Goal: Check status: Check status

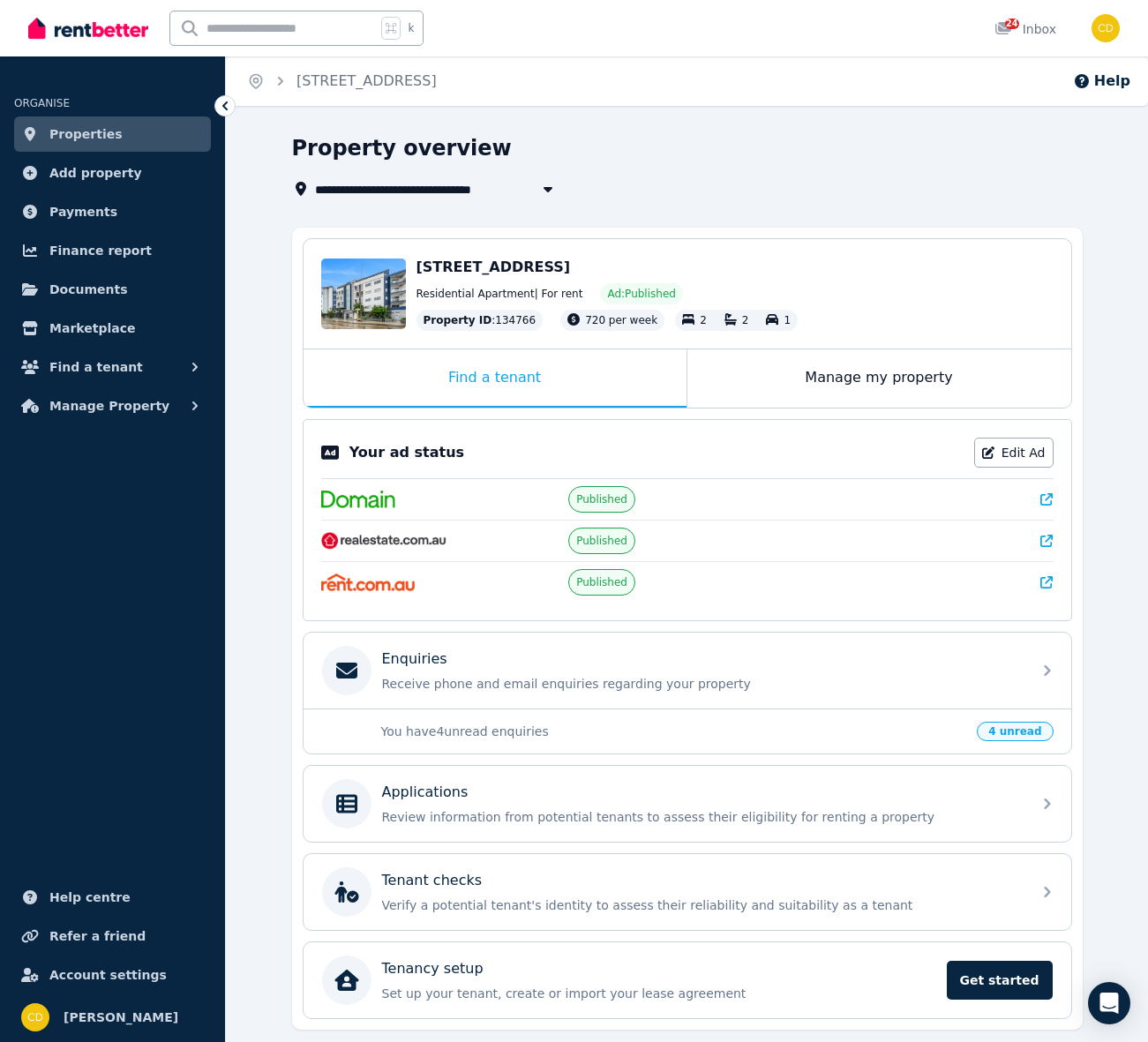
click at [113, 135] on link "Properties" at bounding box center [112, 133] width 197 height 35
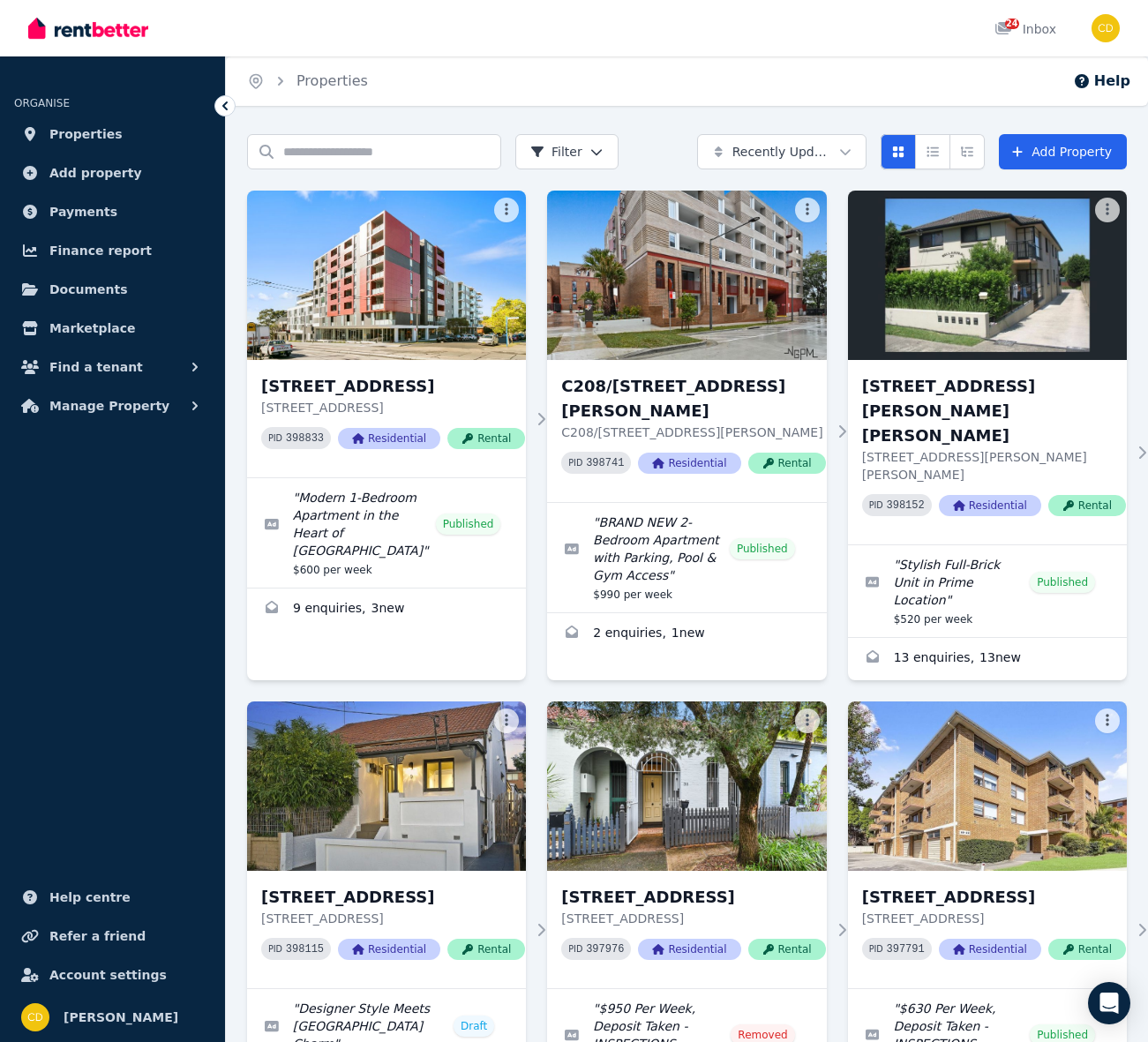
click at [465, 88] on div "Home Properties Help" at bounding box center [687, 81] width 922 height 50
click at [376, 154] on input "Search properties" at bounding box center [373, 151] width 254 height 35
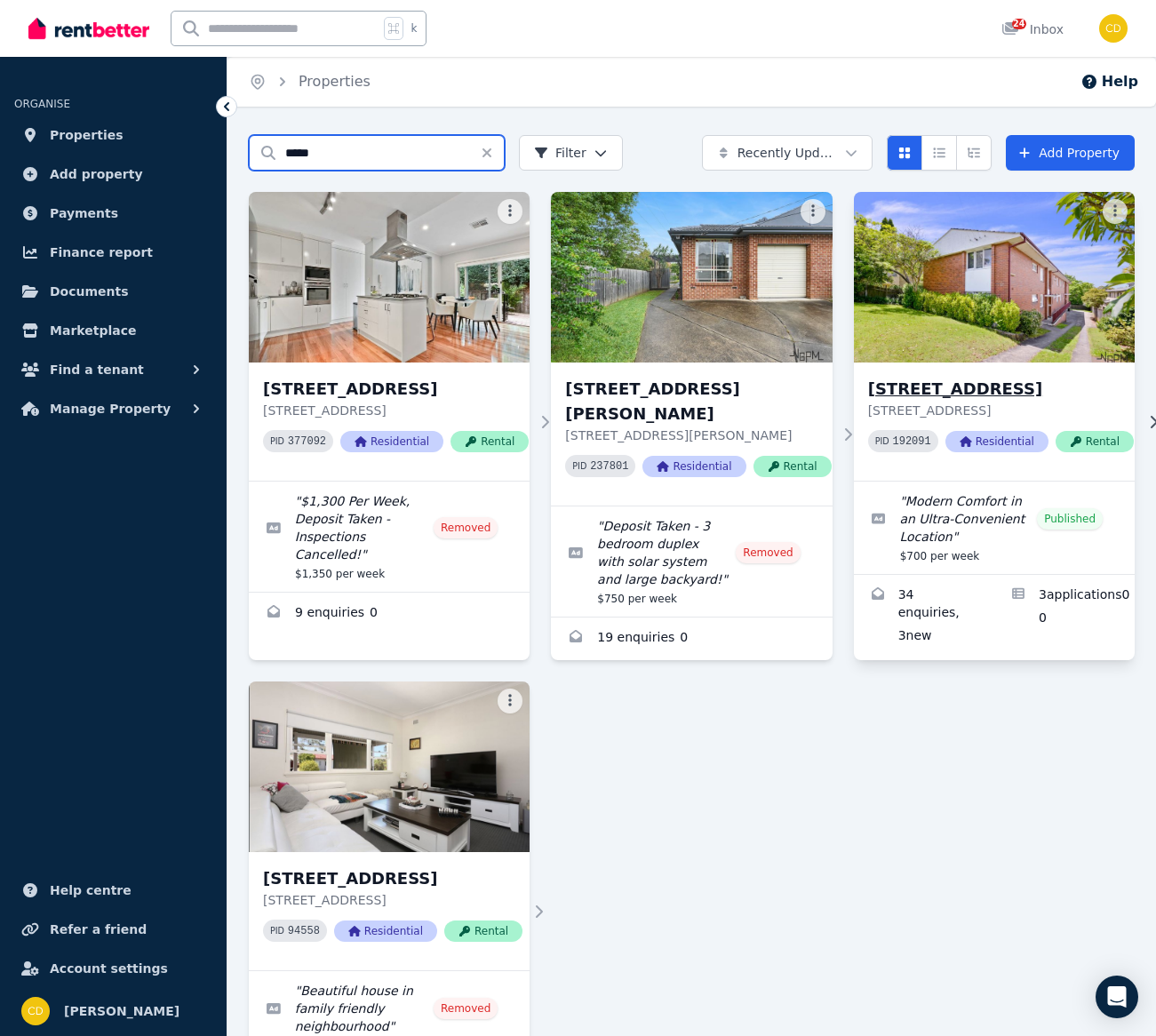
type input "*****"
click at [1008, 298] on img at bounding box center [995, 276] width 295 height 179
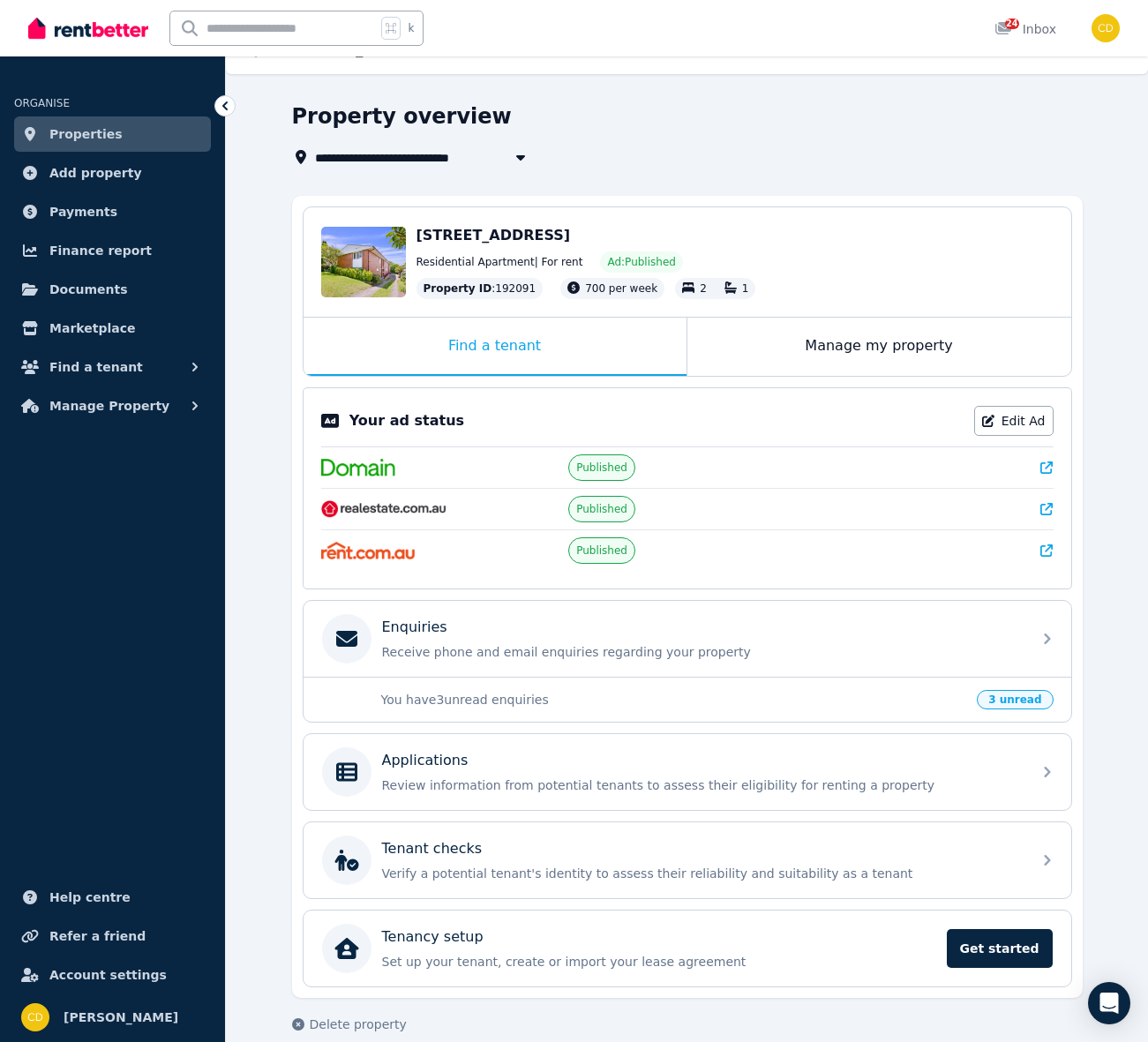
scroll to position [54, 0]
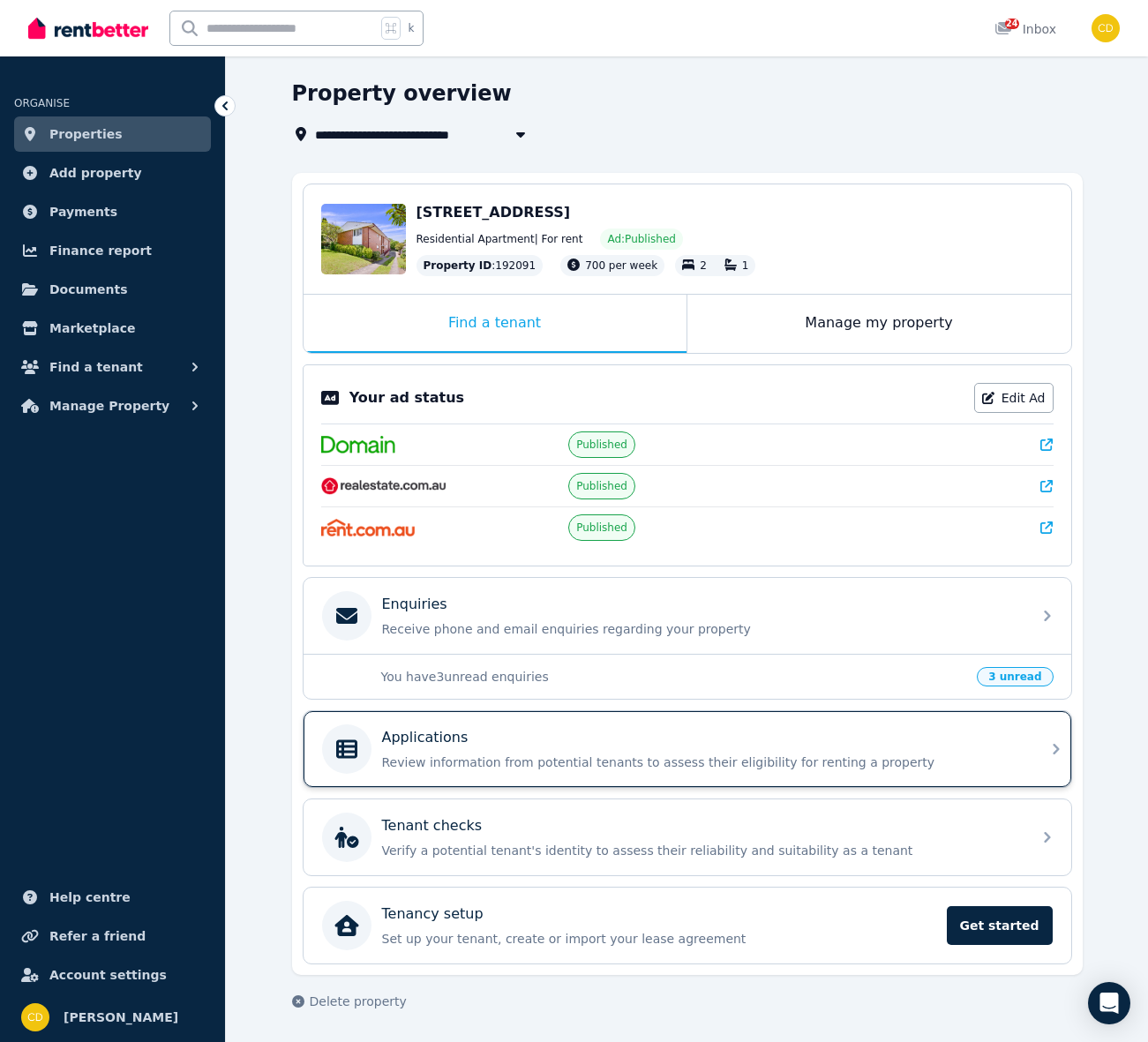
click at [502, 750] on div "Applications Review information from potential tenants to assess their eligibil…" at bounding box center [701, 749] width 639 height 44
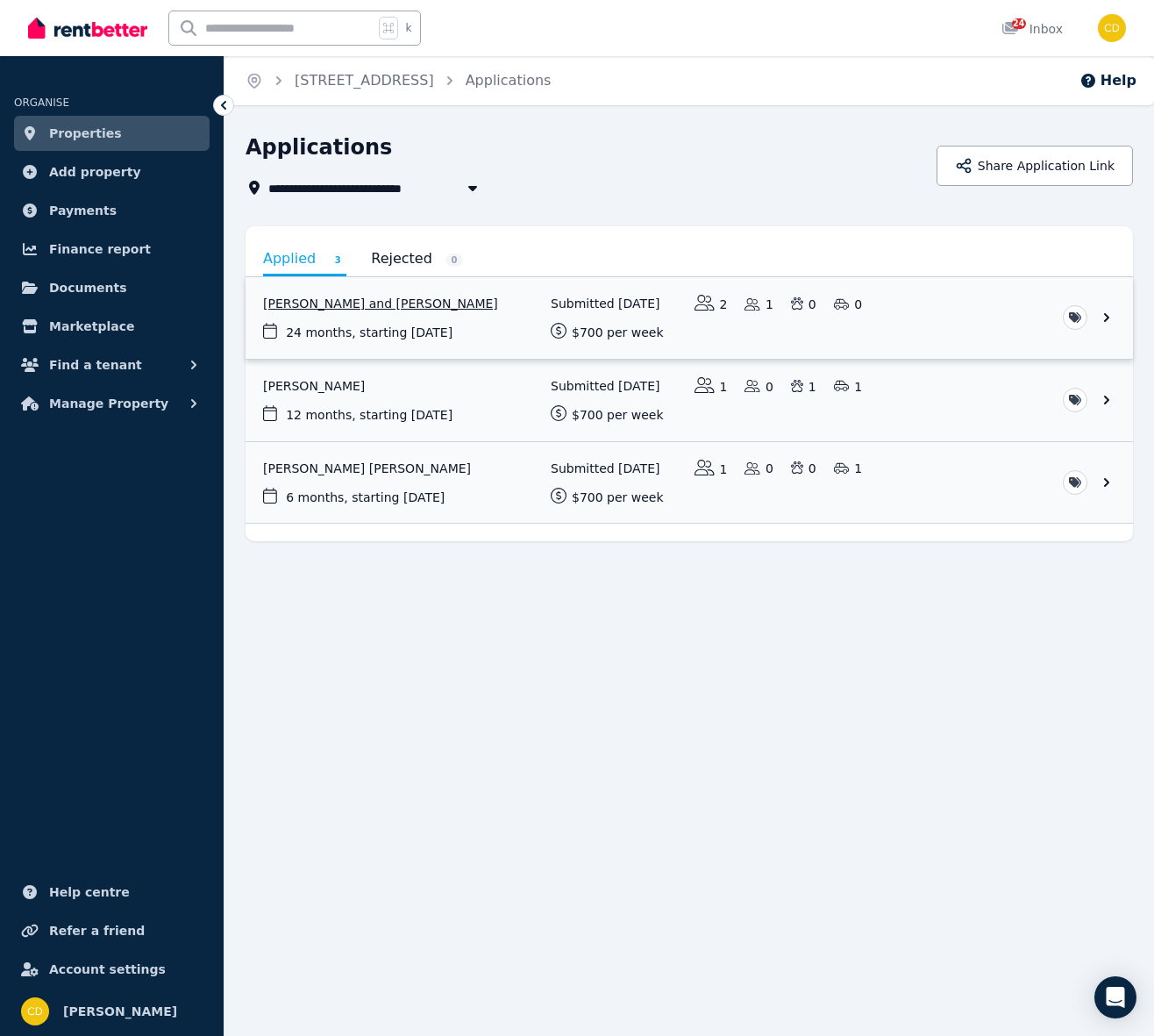
click at [404, 301] on link "View application: Atsuko Allen and Jarrod Allen" at bounding box center [688, 318] width 887 height 81
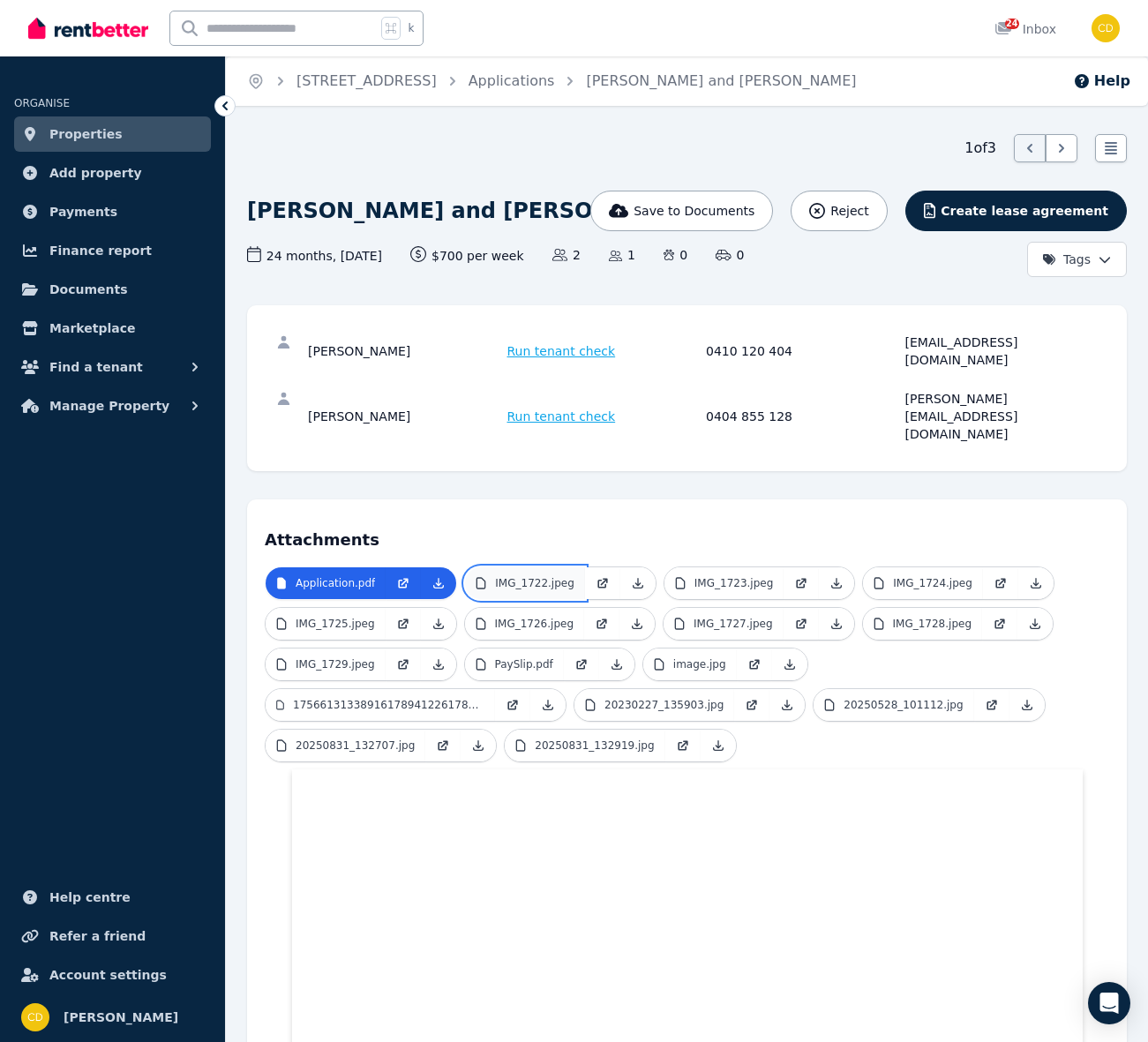
click at [531, 576] on p "IMG_1722.jpeg" at bounding box center [534, 583] width 79 height 14
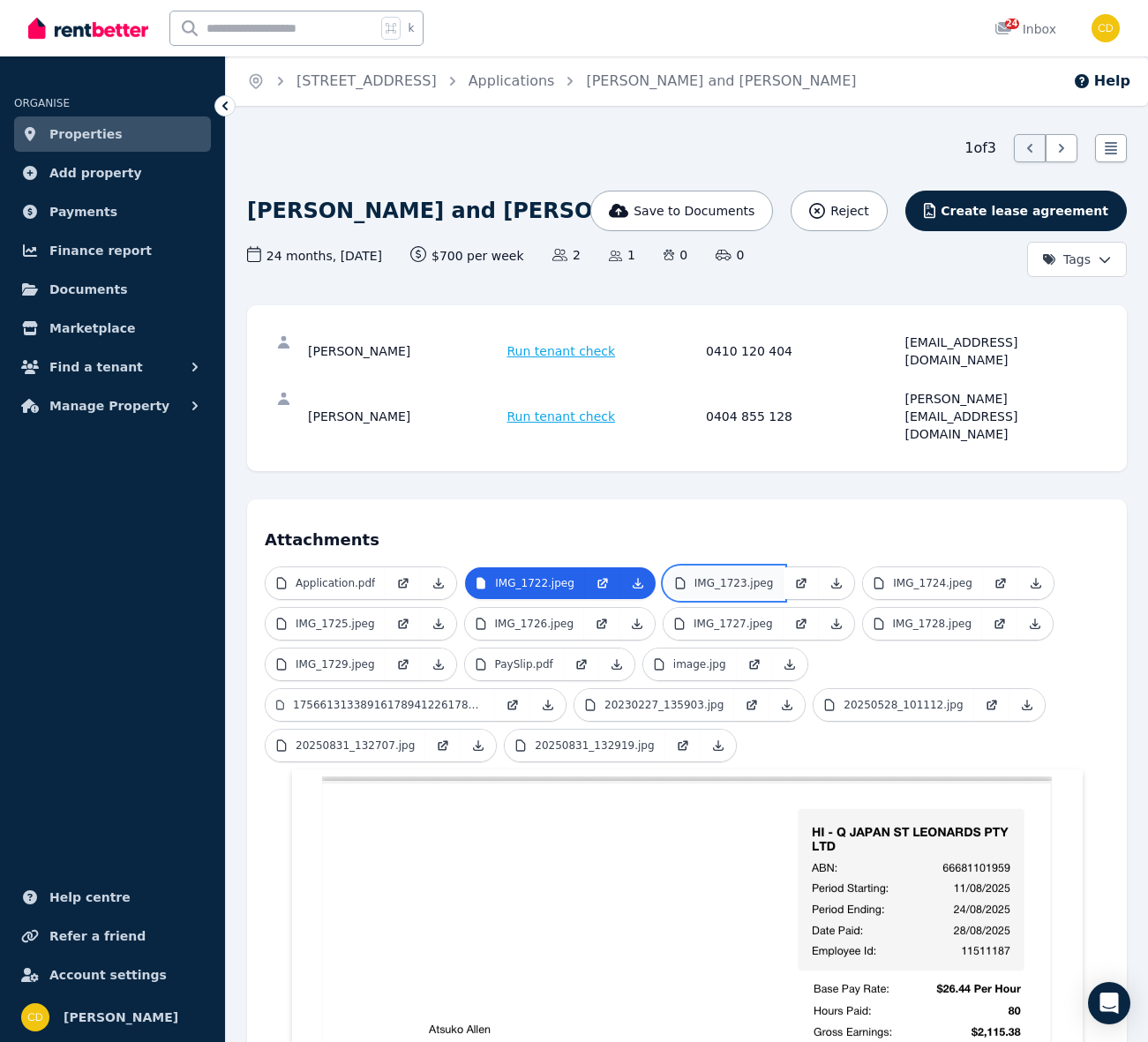
click at [728, 576] on p "IMG_1723.jpeg" at bounding box center [734, 583] width 79 height 14
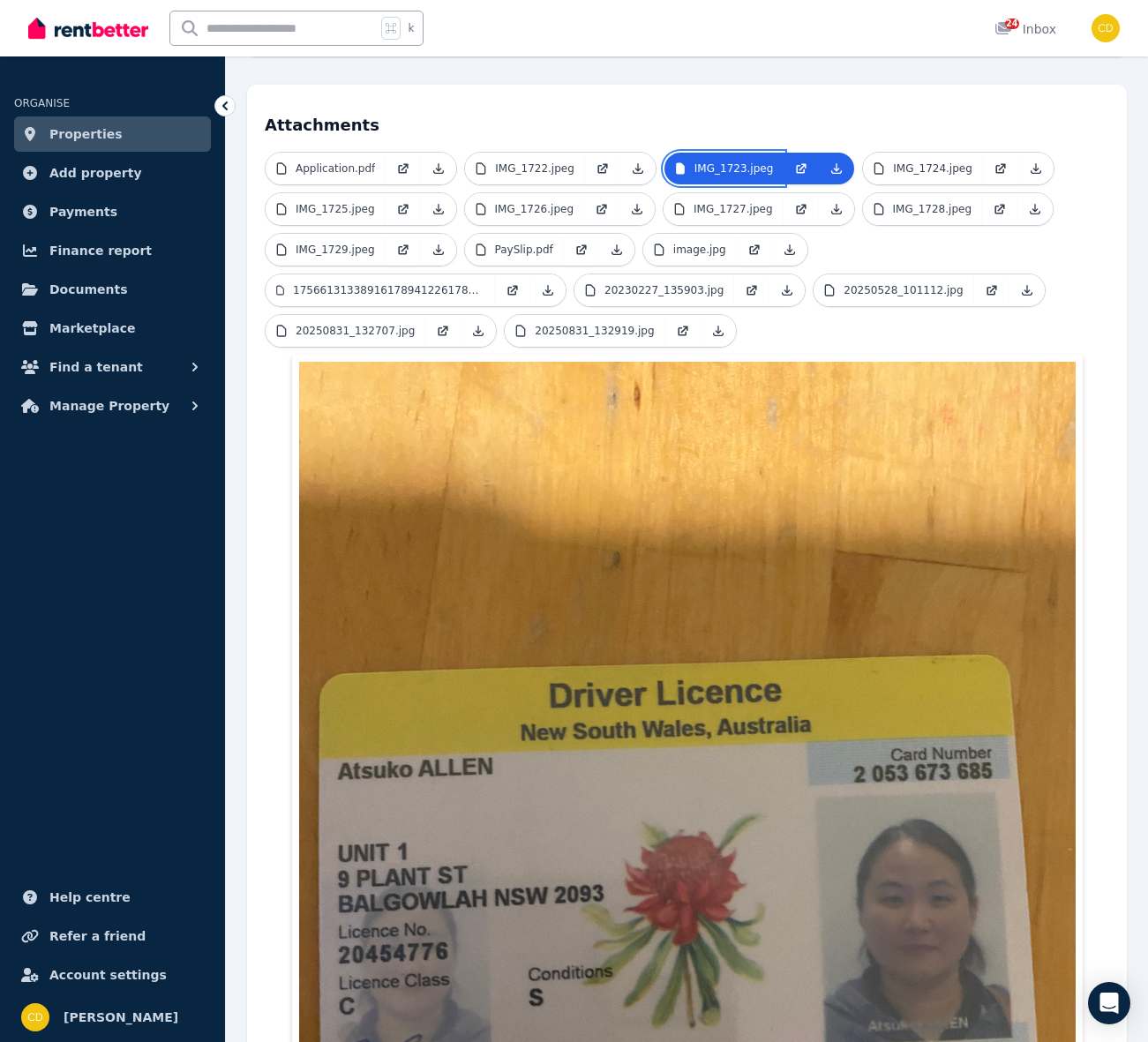
scroll to position [50, 0]
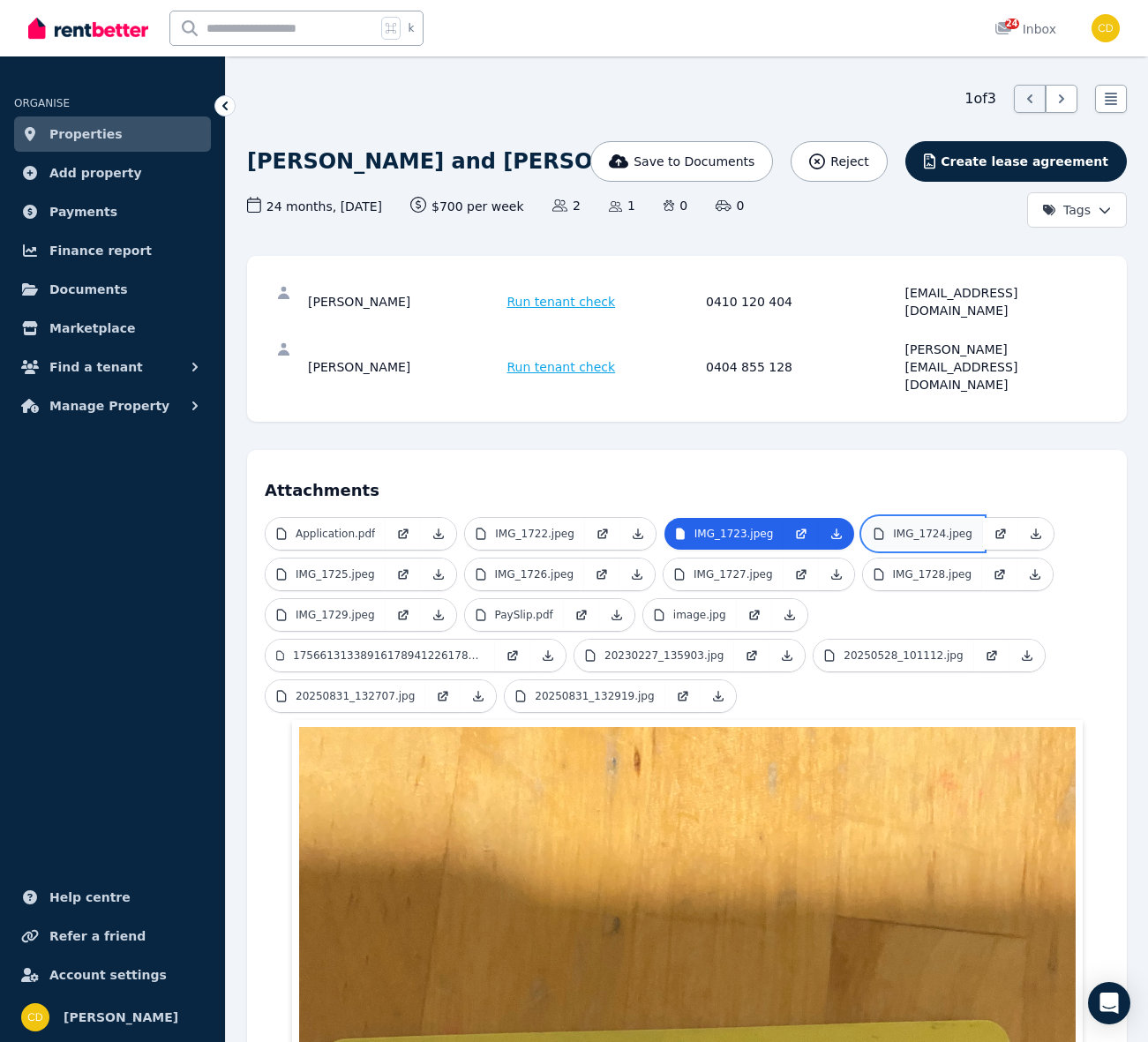
click at [924, 527] on p "IMG_1724.jpeg" at bounding box center [932, 533] width 79 height 14
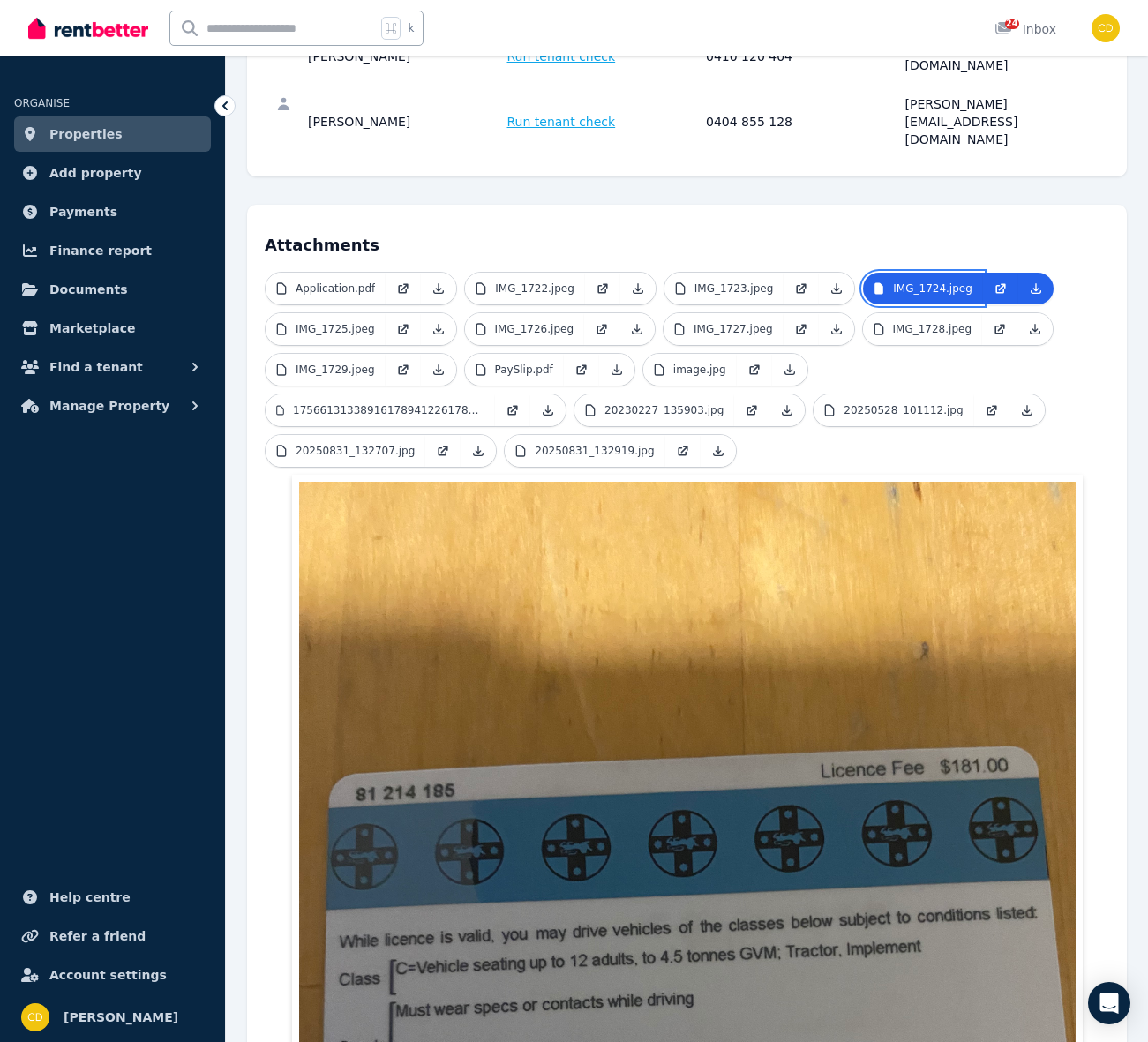
scroll to position [197, 0]
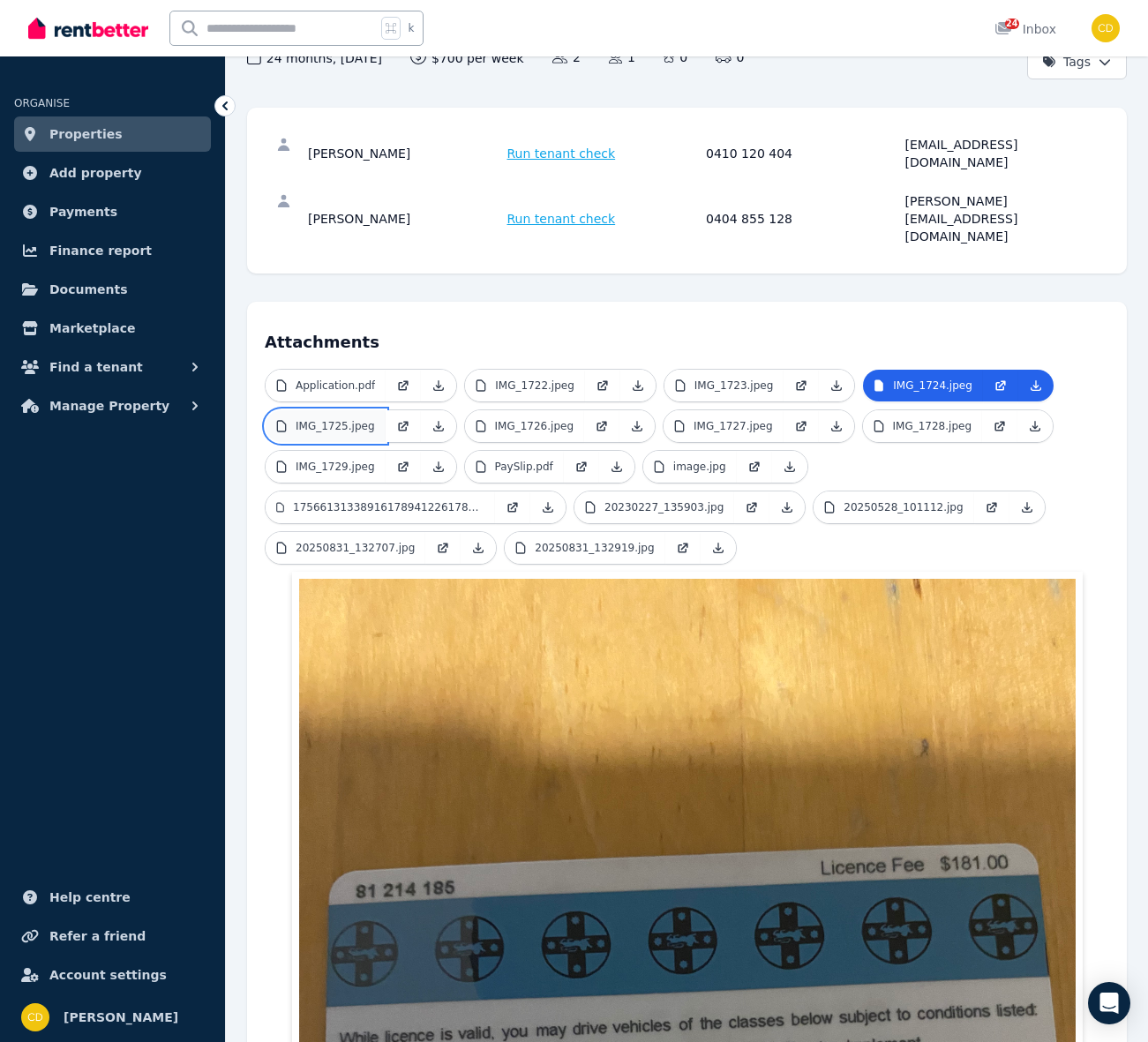
click at [356, 419] on p "IMG_1725.jpeg" at bounding box center [334, 426] width 79 height 14
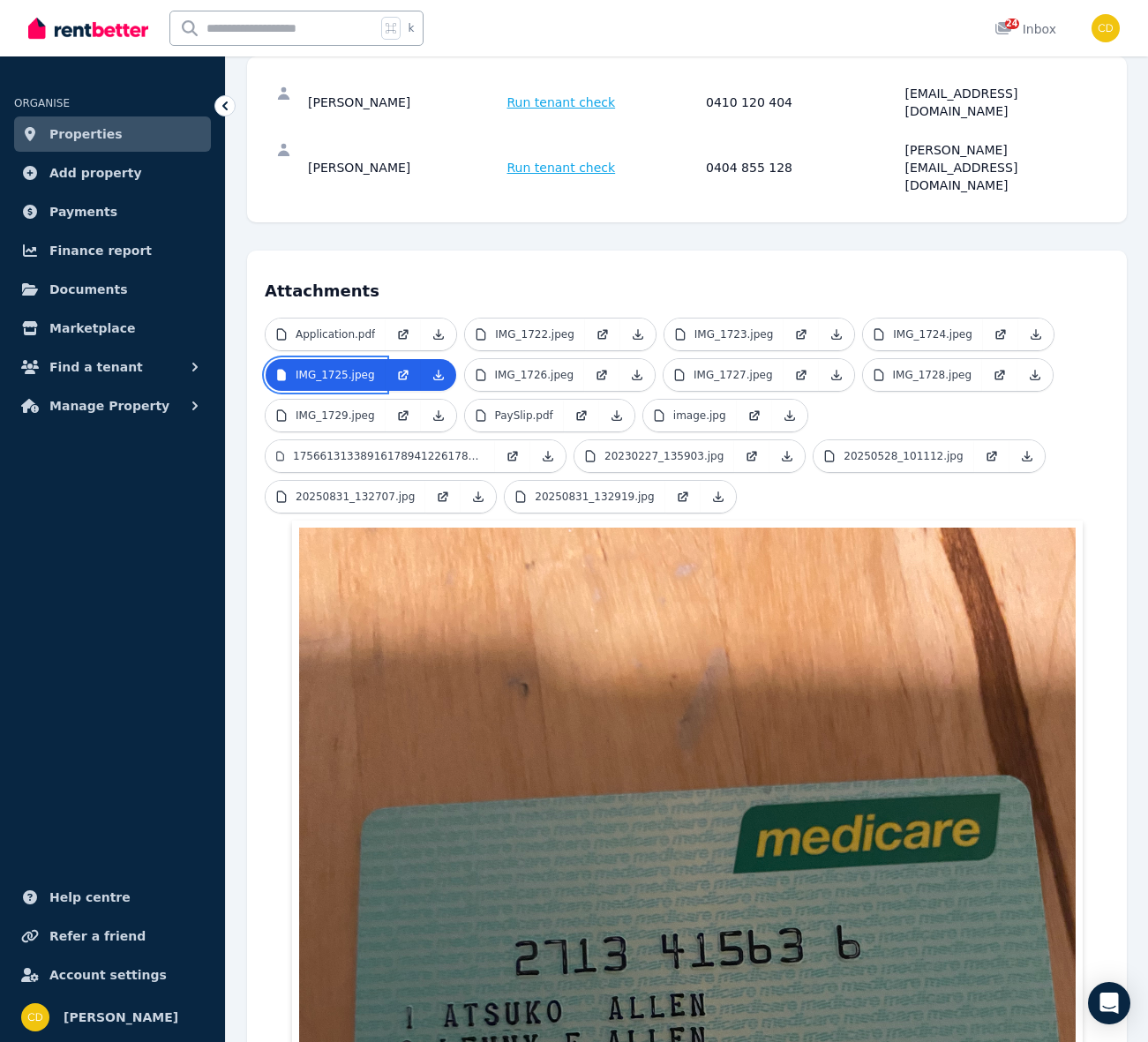
scroll to position [352, 0]
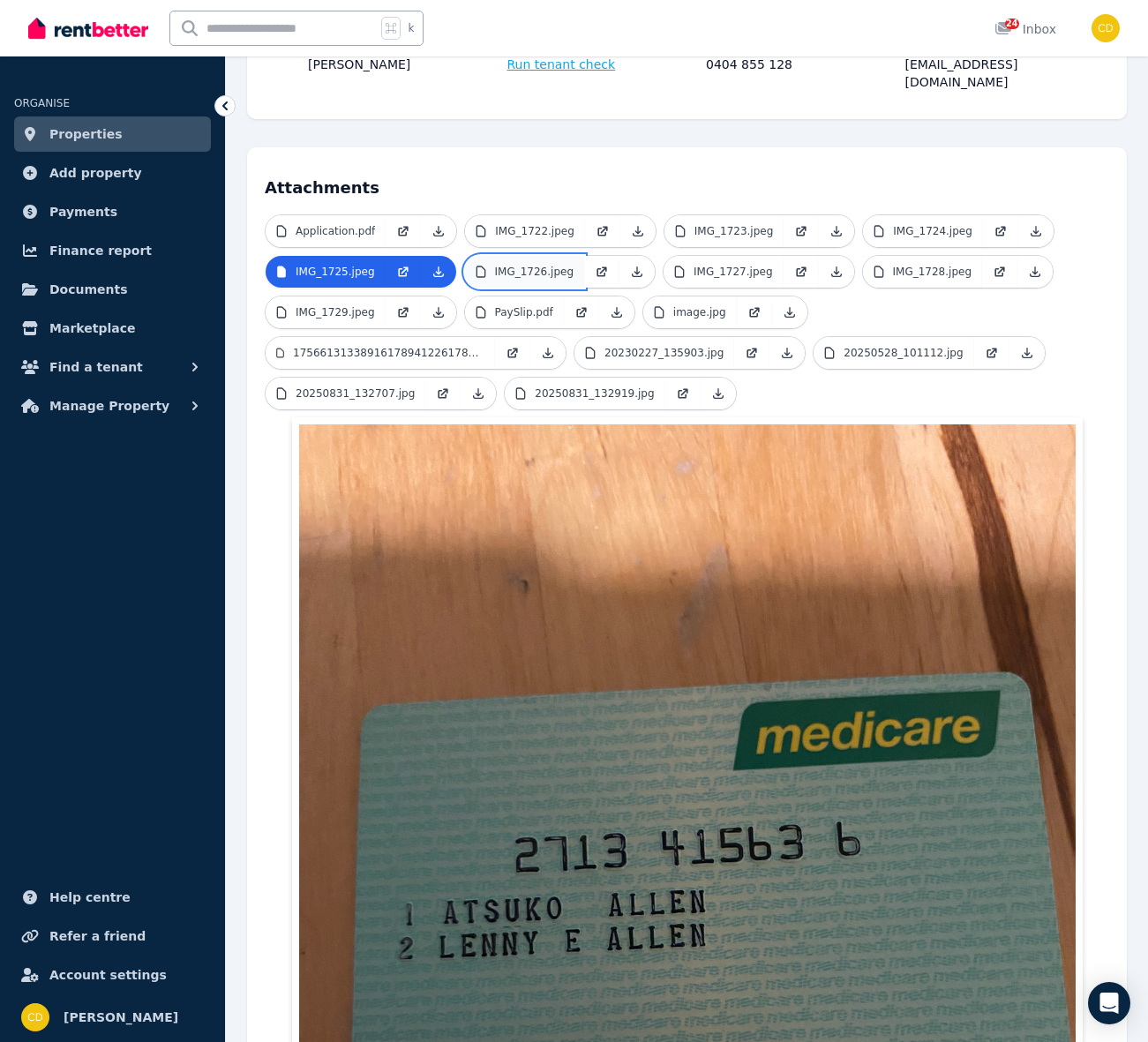
click at [522, 265] on p "IMG_1726.jpeg" at bounding box center [534, 271] width 79 height 14
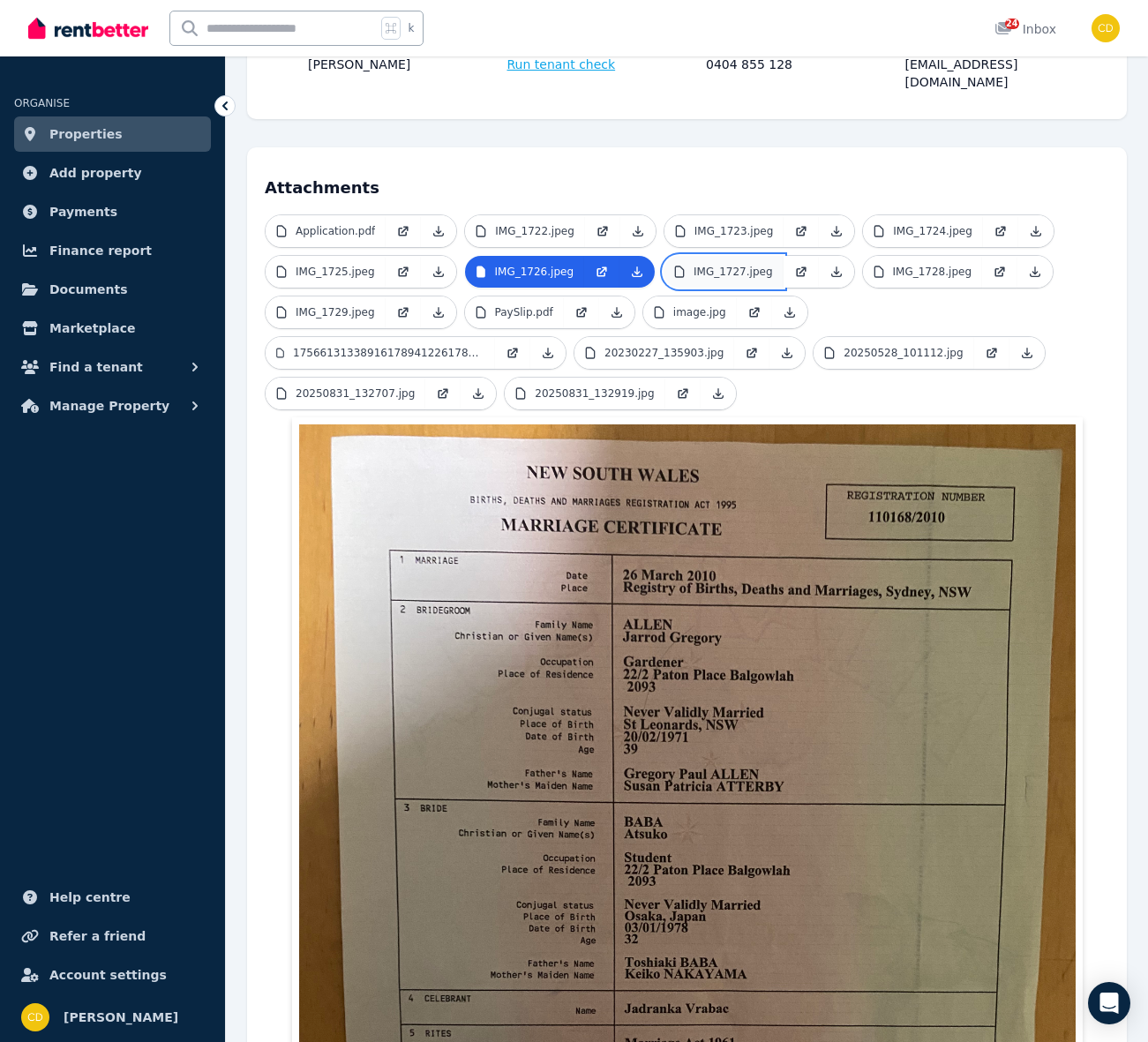
click at [761, 256] on link "IMG_1727.jpeg" at bounding box center [724, 271] width 120 height 31
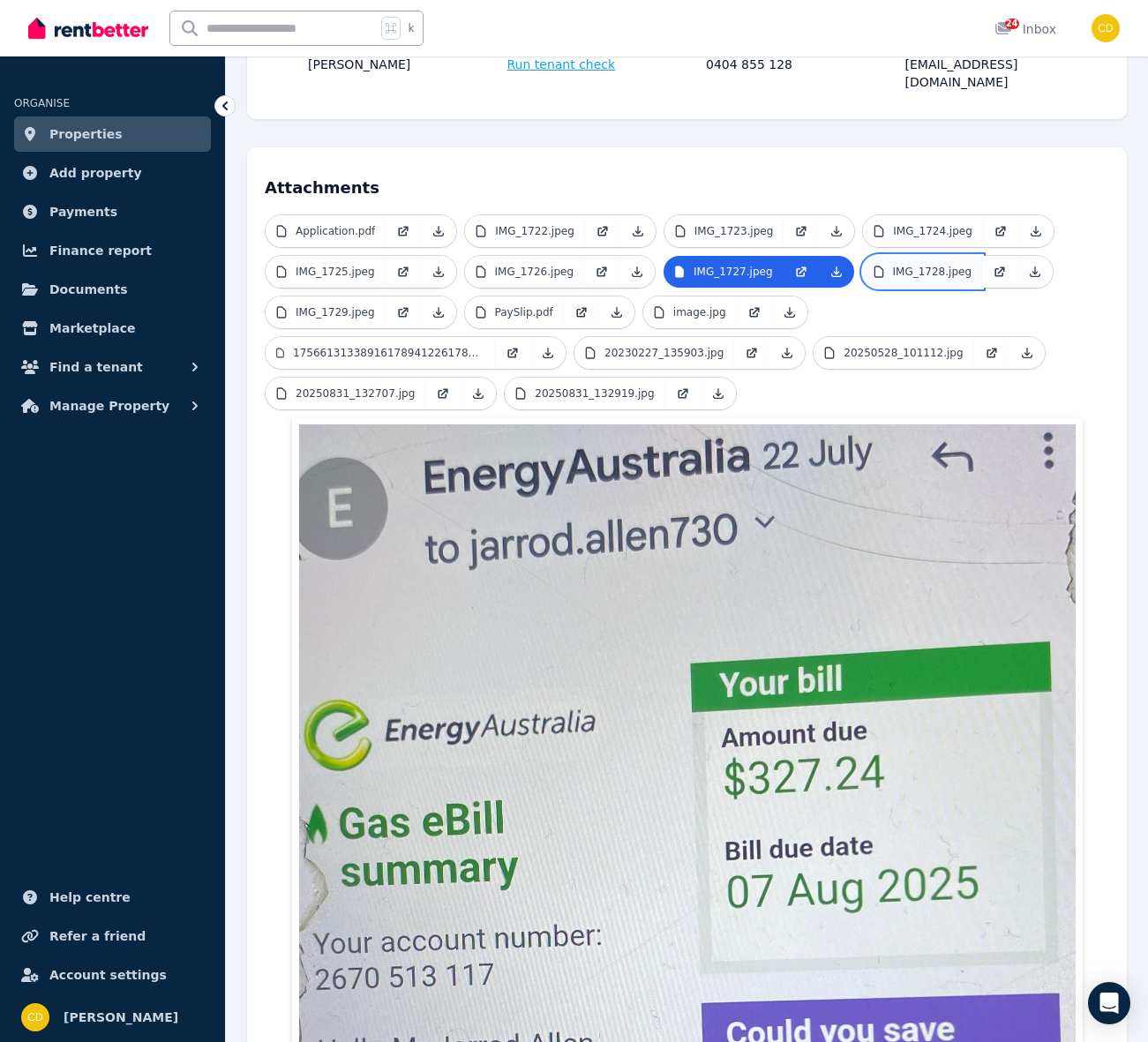
click at [916, 265] on p "IMG_1728.jpeg" at bounding box center [932, 271] width 79 height 14
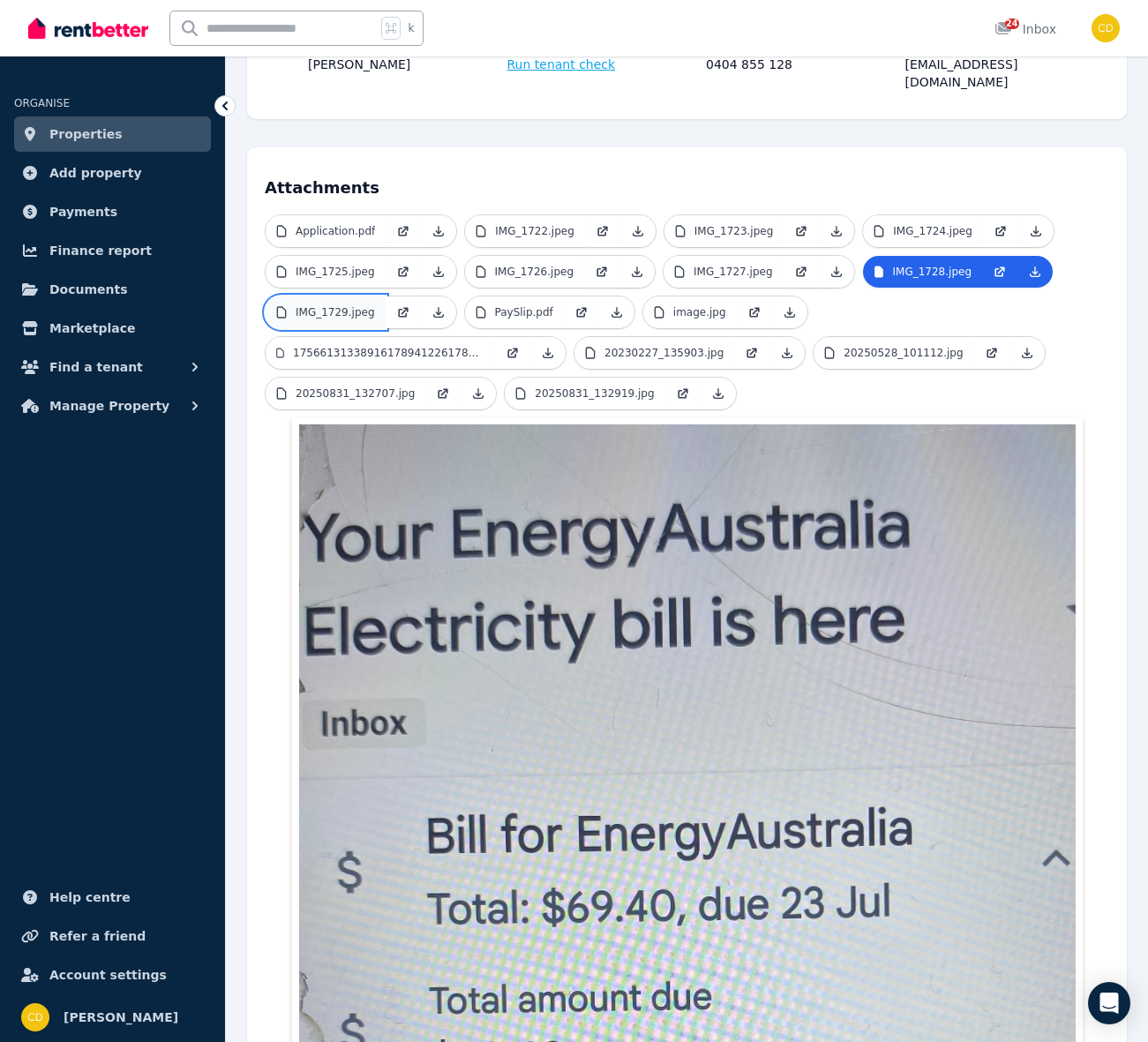
click at [337, 296] on link "IMG_1729.jpeg" at bounding box center [326, 311] width 120 height 31
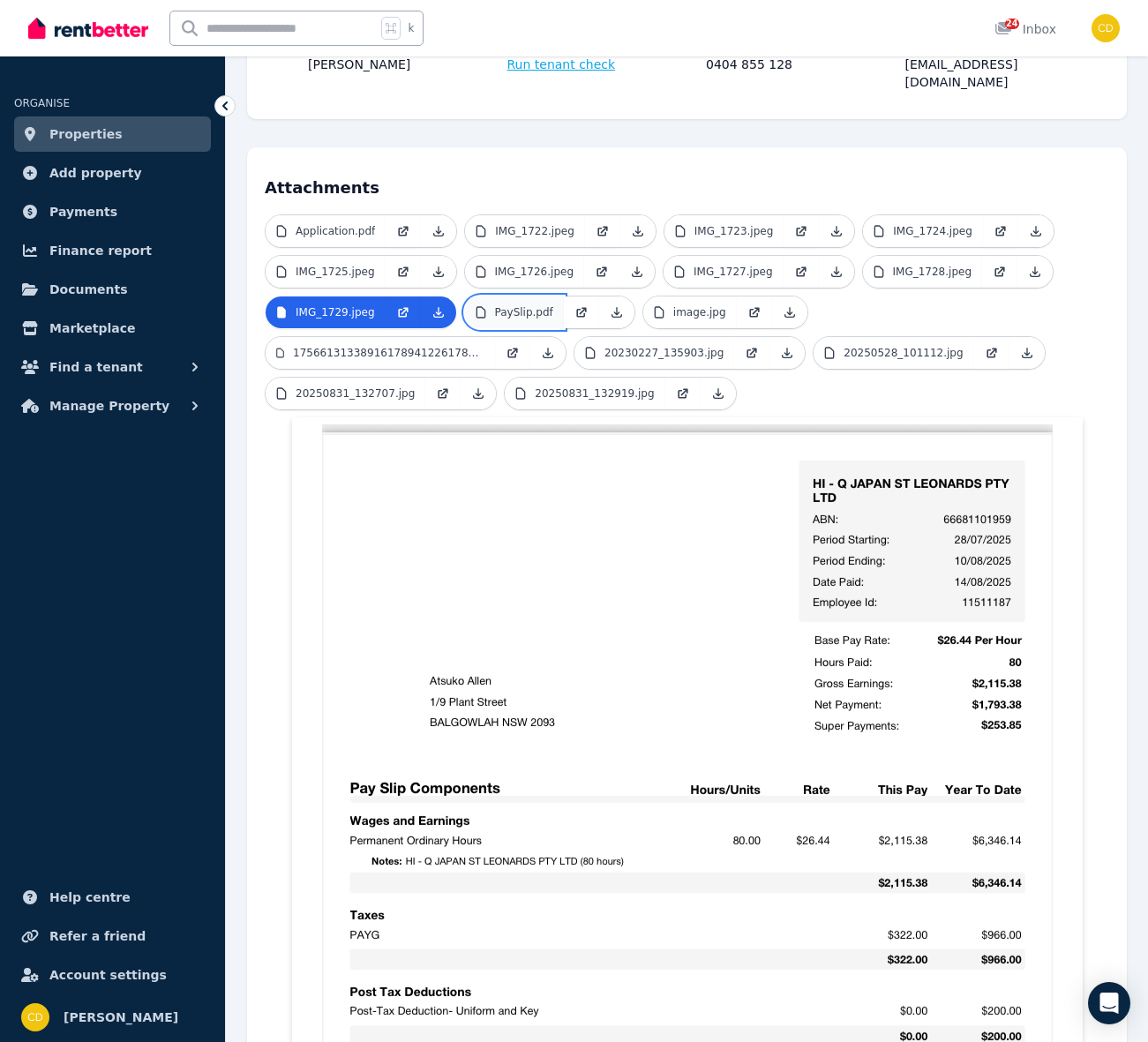
click at [550, 296] on link "PaySlip.pdf" at bounding box center [514, 311] width 99 height 31
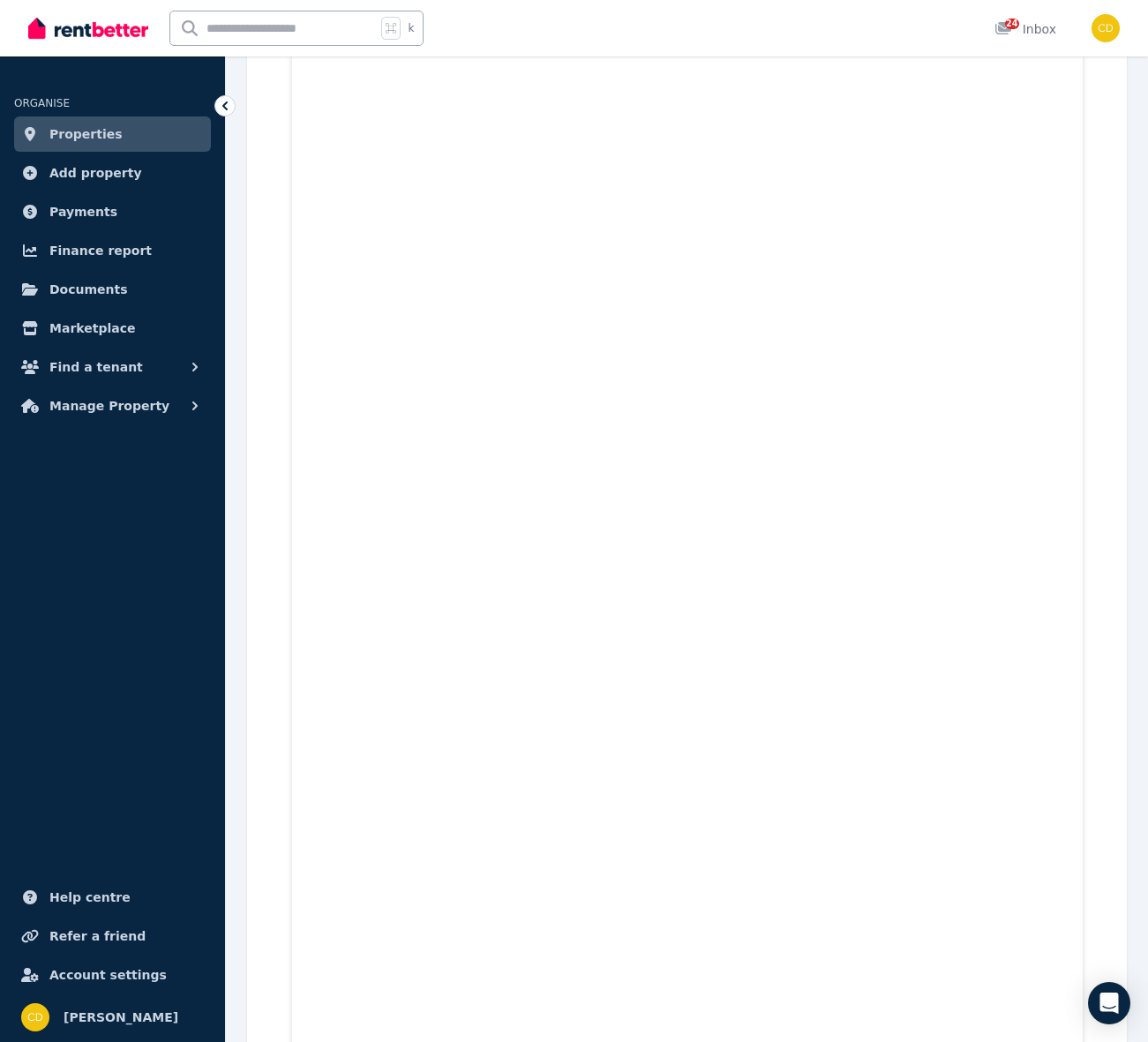
scroll to position [379, 0]
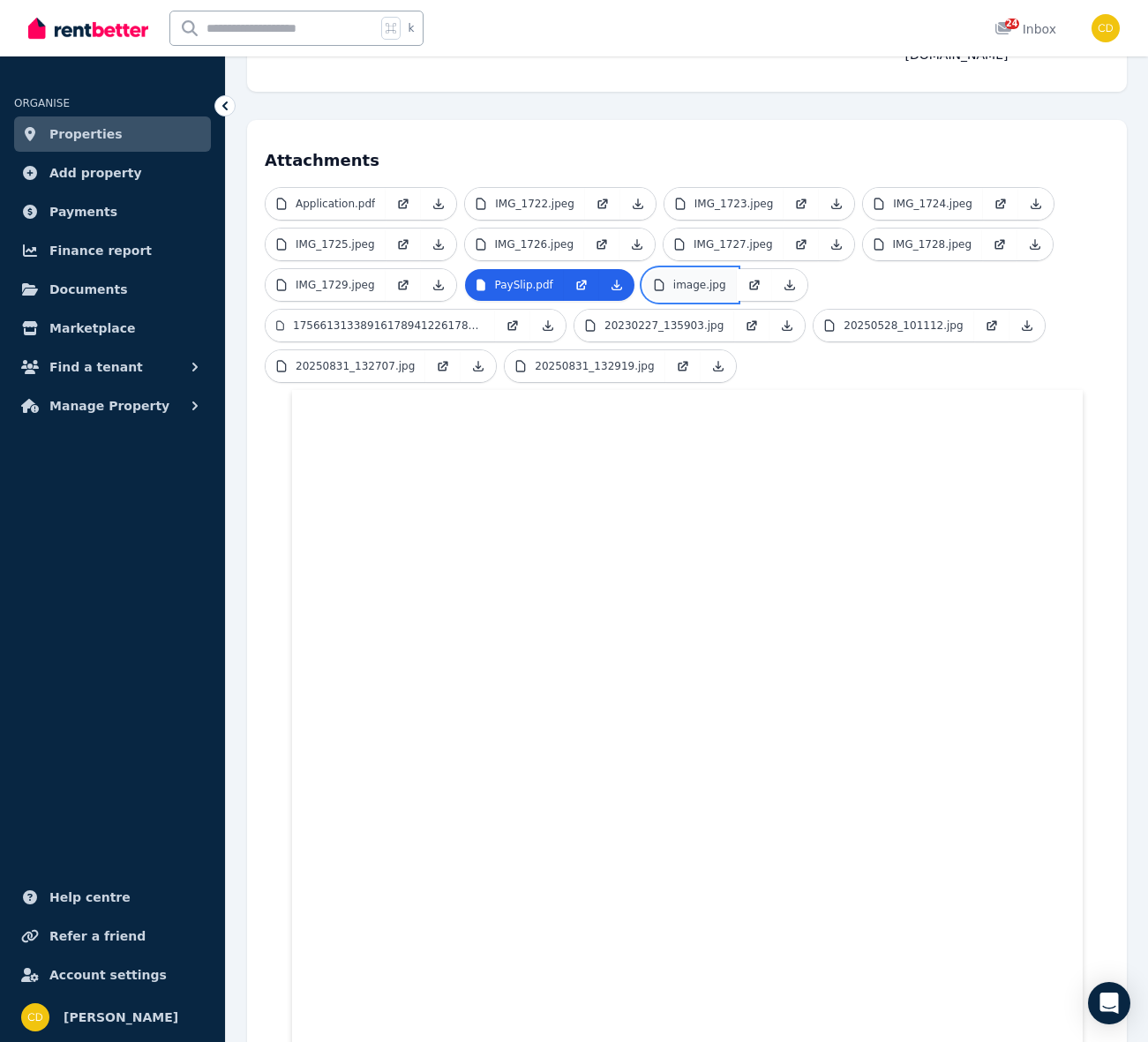
click at [703, 278] on p "image.jpg" at bounding box center [700, 285] width 53 height 14
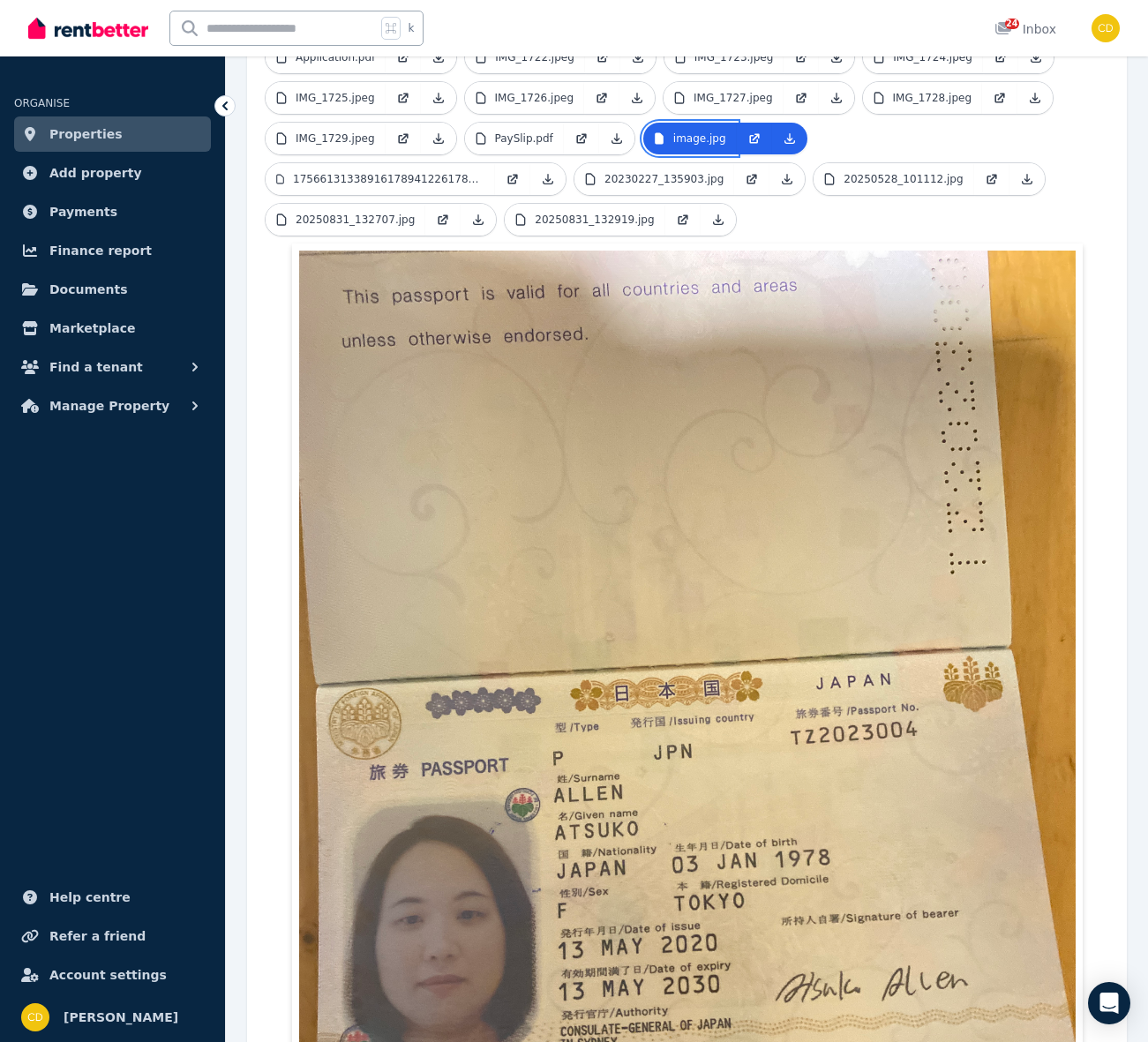
scroll to position [0, 0]
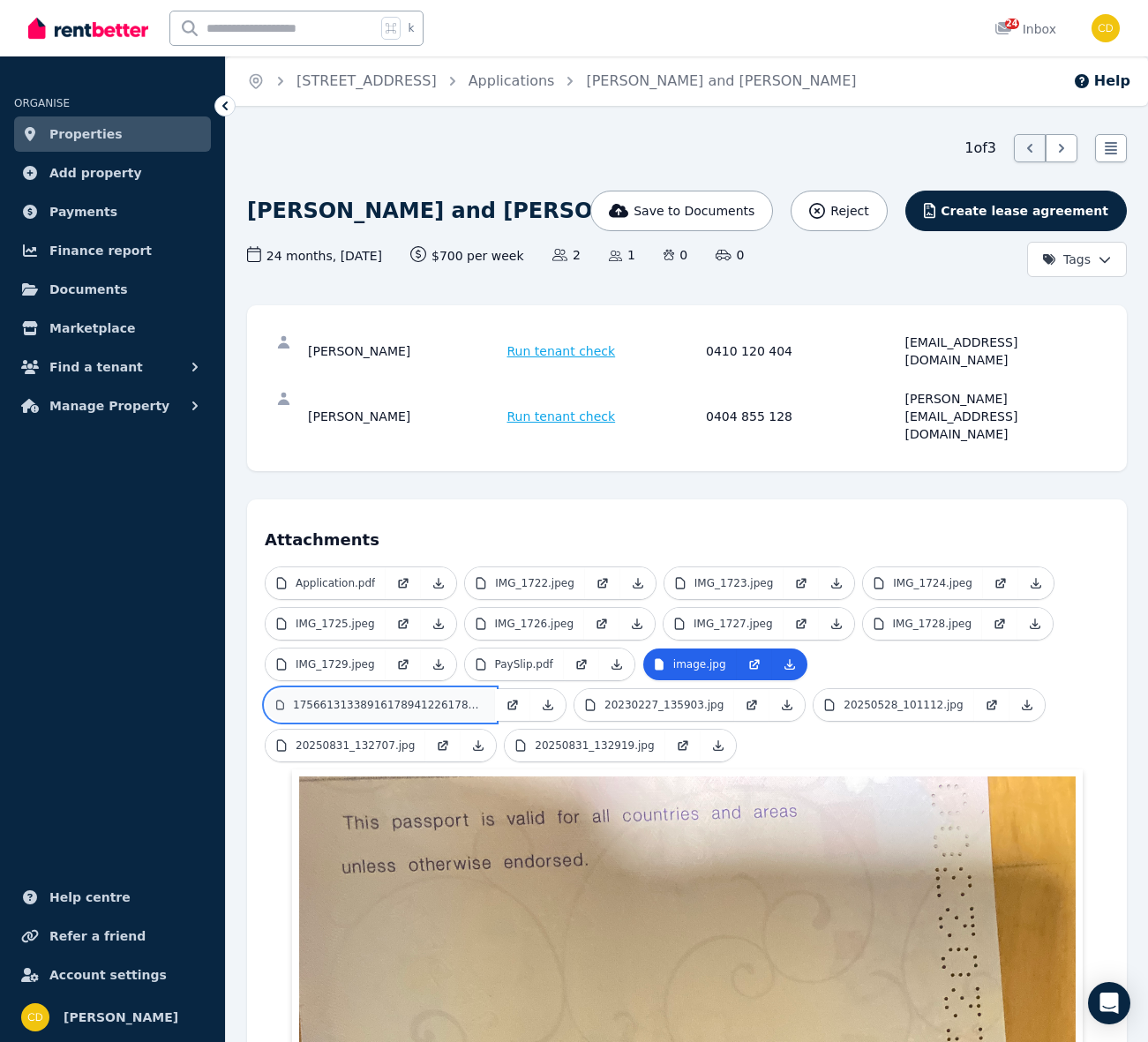
click at [376, 698] on p "17566131338916178941226178398751.jpg" at bounding box center [389, 705] width 191 height 14
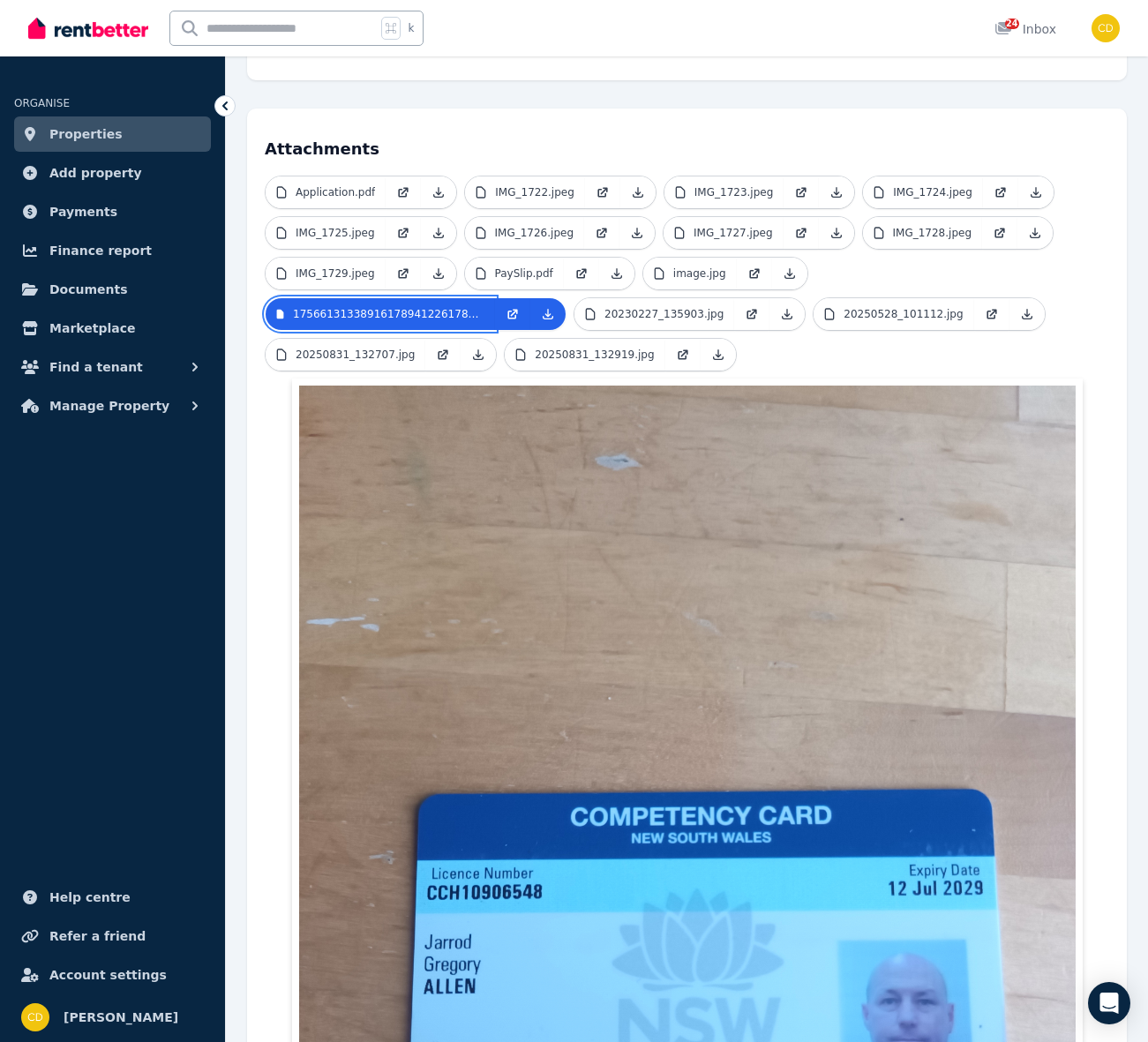
scroll to position [505, 0]
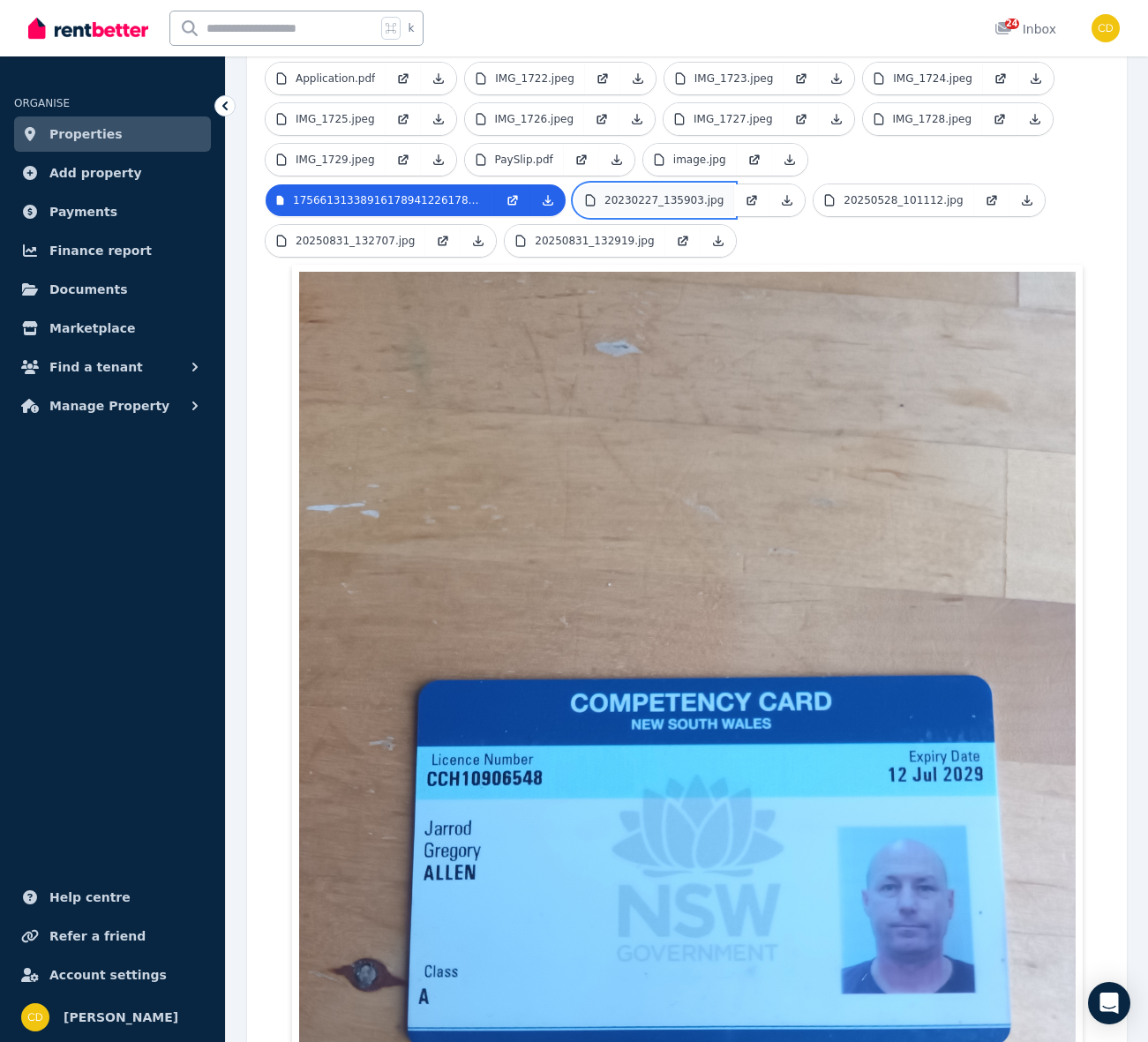
click at [672, 193] on p "20230227_135903.jpg" at bounding box center [663, 200] width 119 height 14
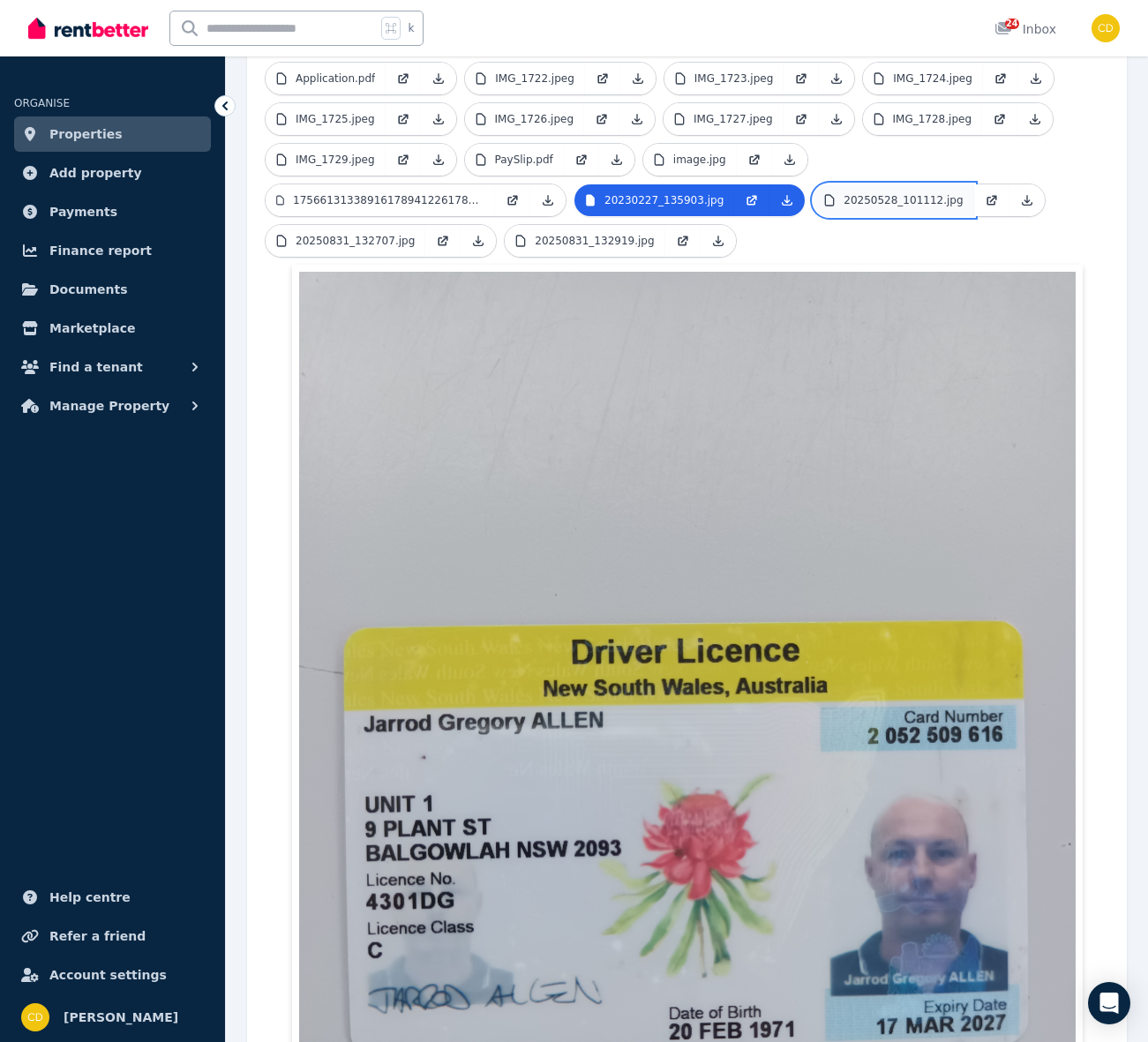
click at [870, 193] on p "20250528_101112.jpg" at bounding box center [902, 200] width 119 height 14
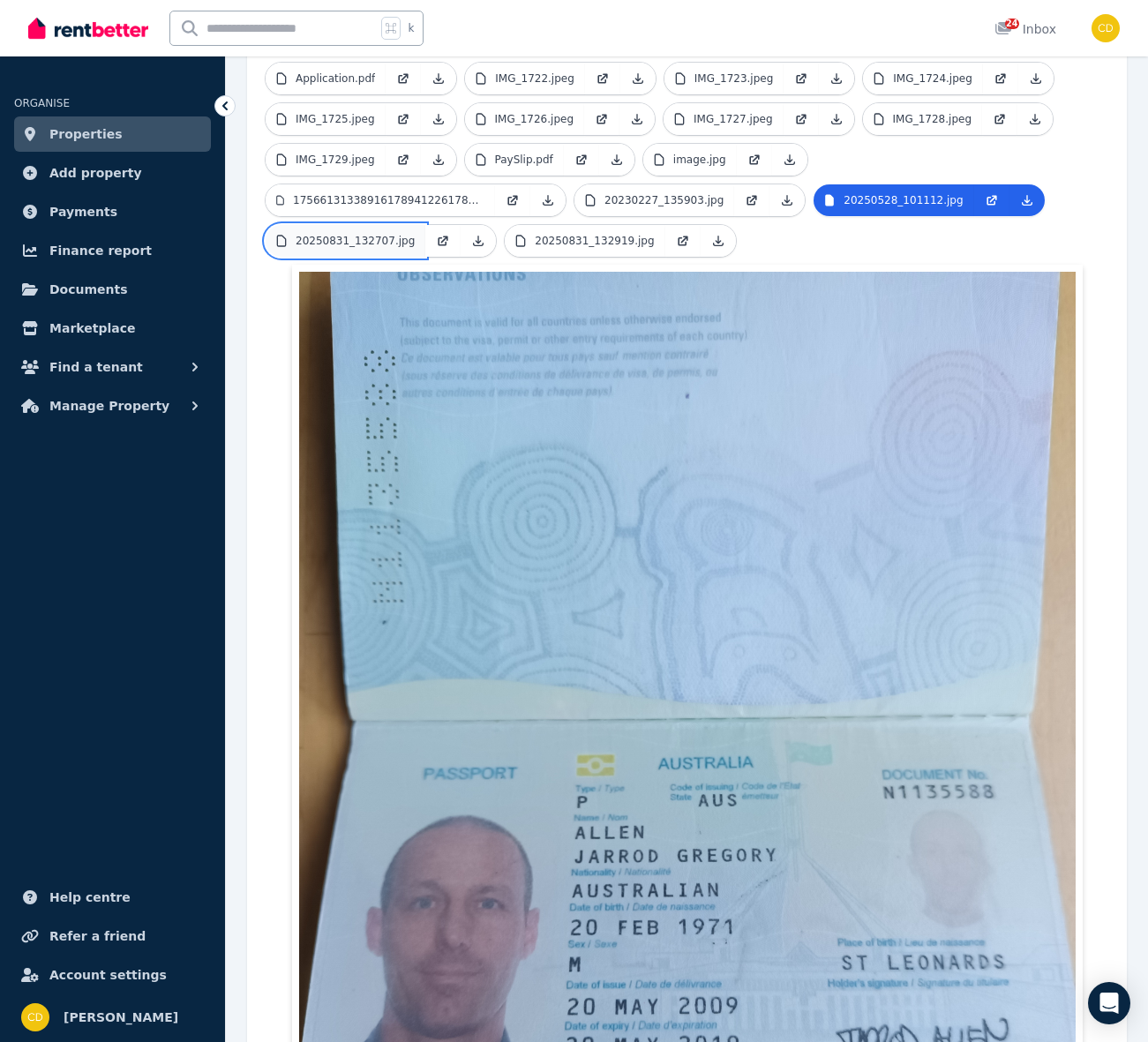
click at [350, 233] on p "20250831_132707.jpg" at bounding box center [354, 240] width 119 height 14
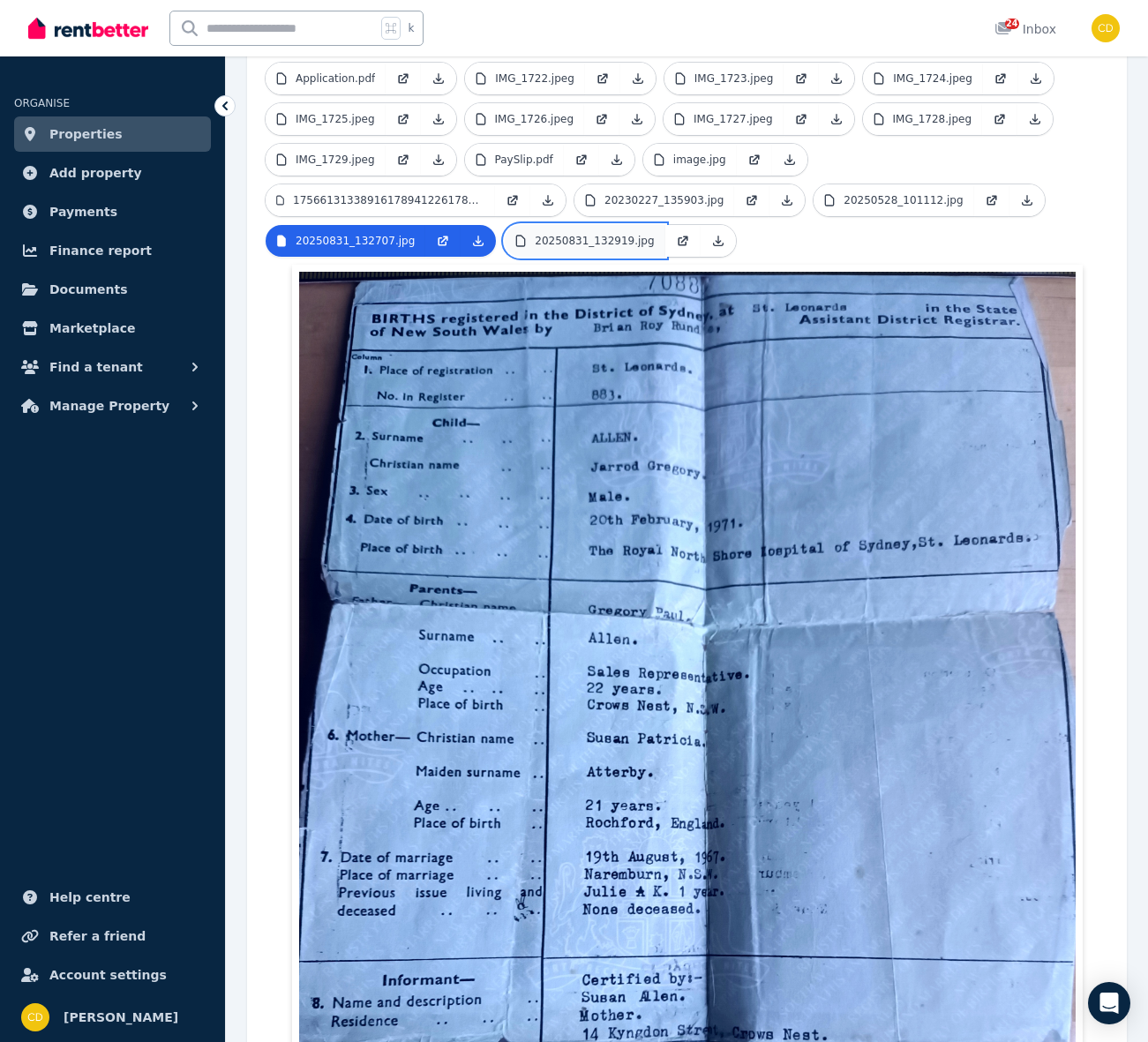
click at [548, 233] on p "20250831_132919.jpg" at bounding box center [594, 240] width 119 height 14
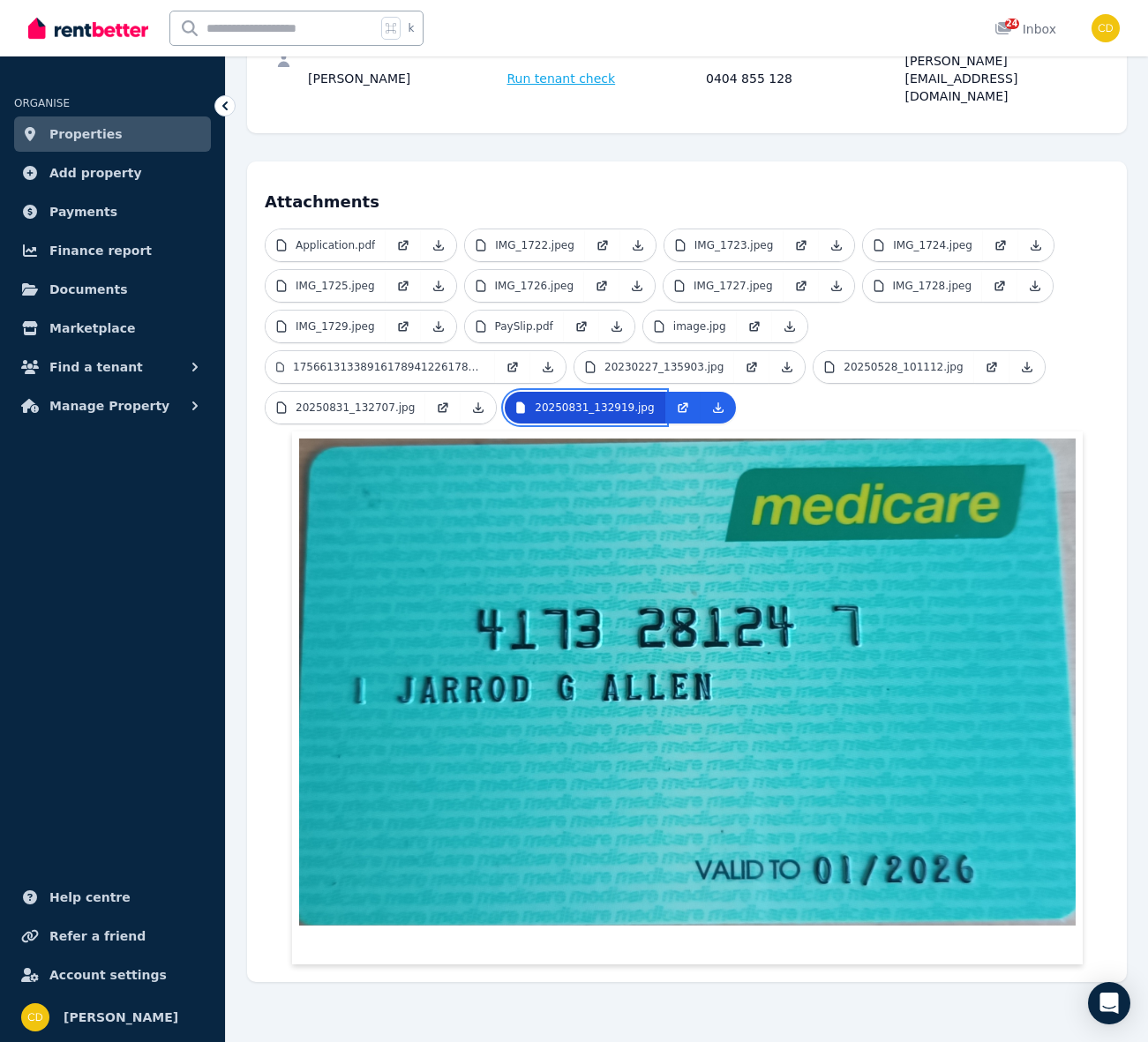
scroll to position [285, 0]
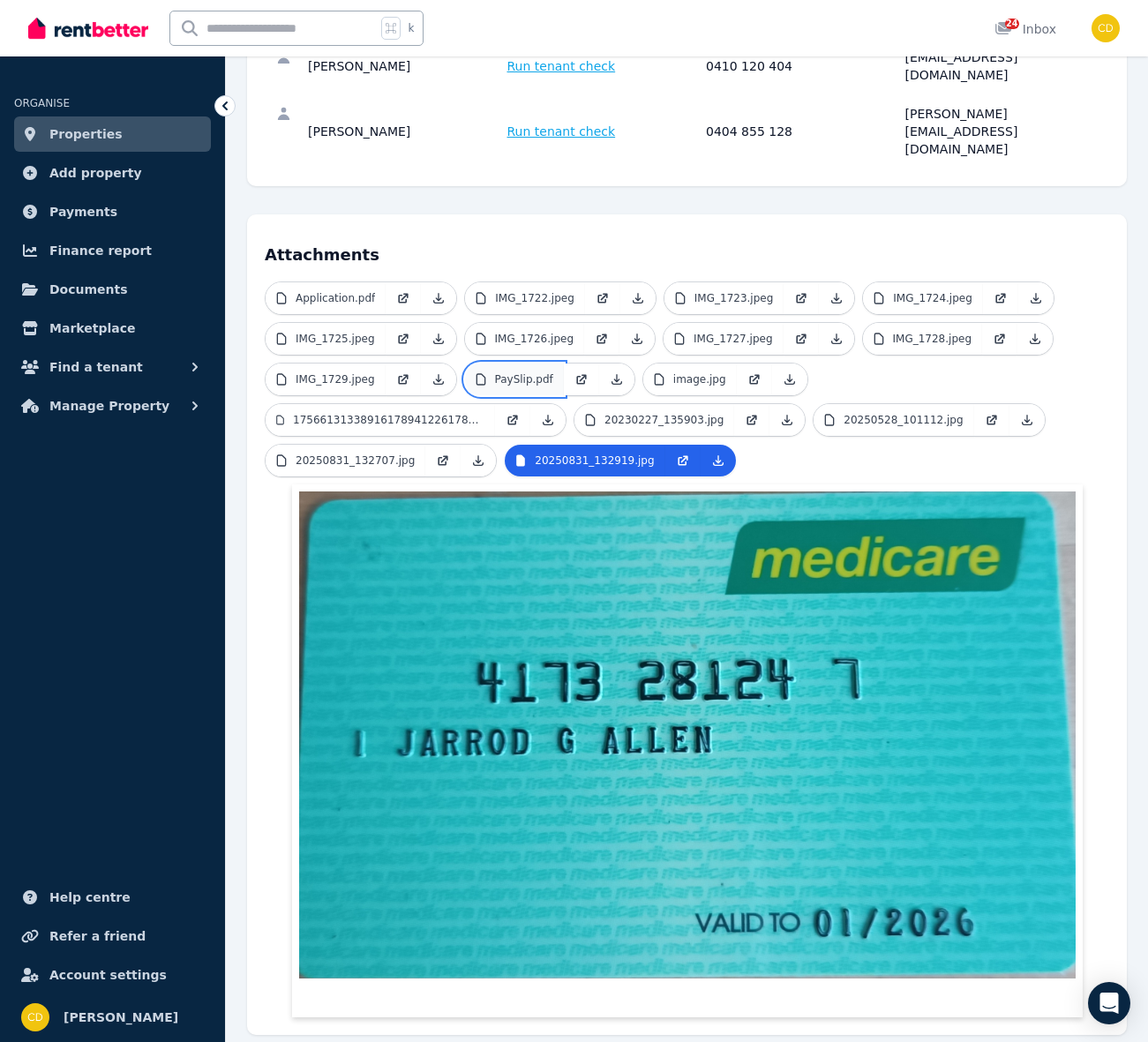
click at [518, 372] on p "PaySlip.pdf" at bounding box center [524, 379] width 58 height 14
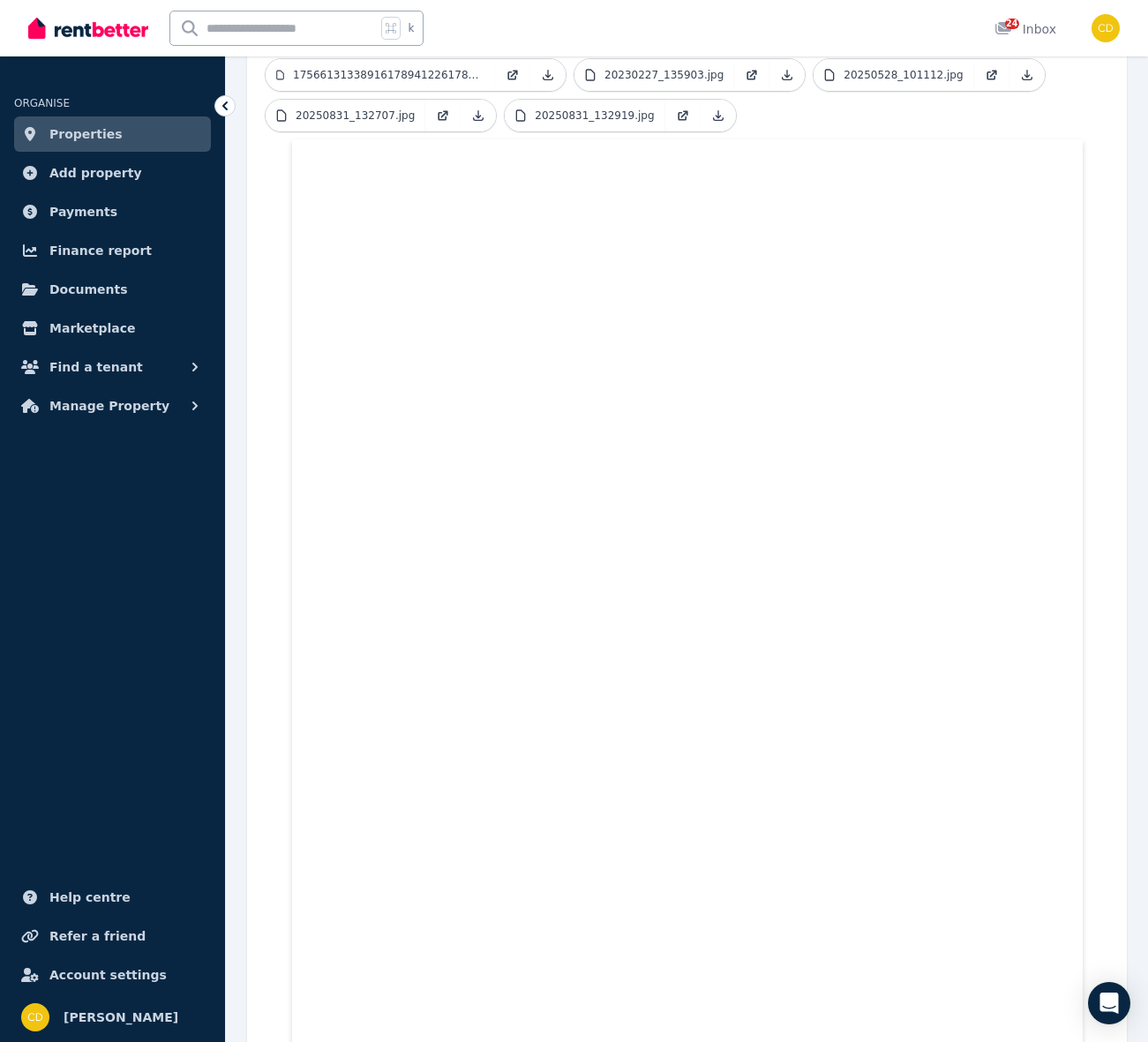
scroll to position [0, 0]
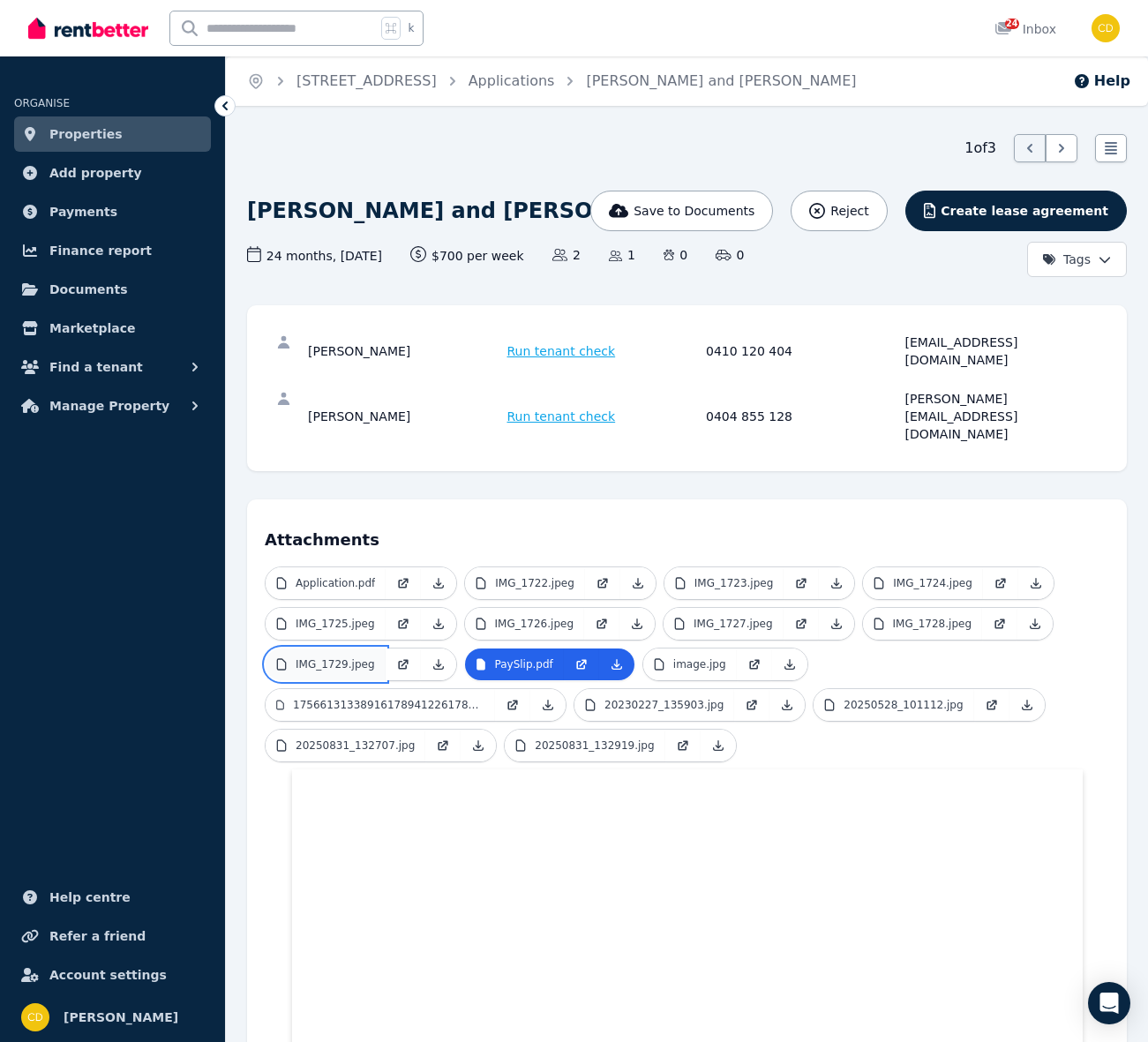
click at [353, 657] on p "IMG_1729.jpeg" at bounding box center [334, 664] width 79 height 14
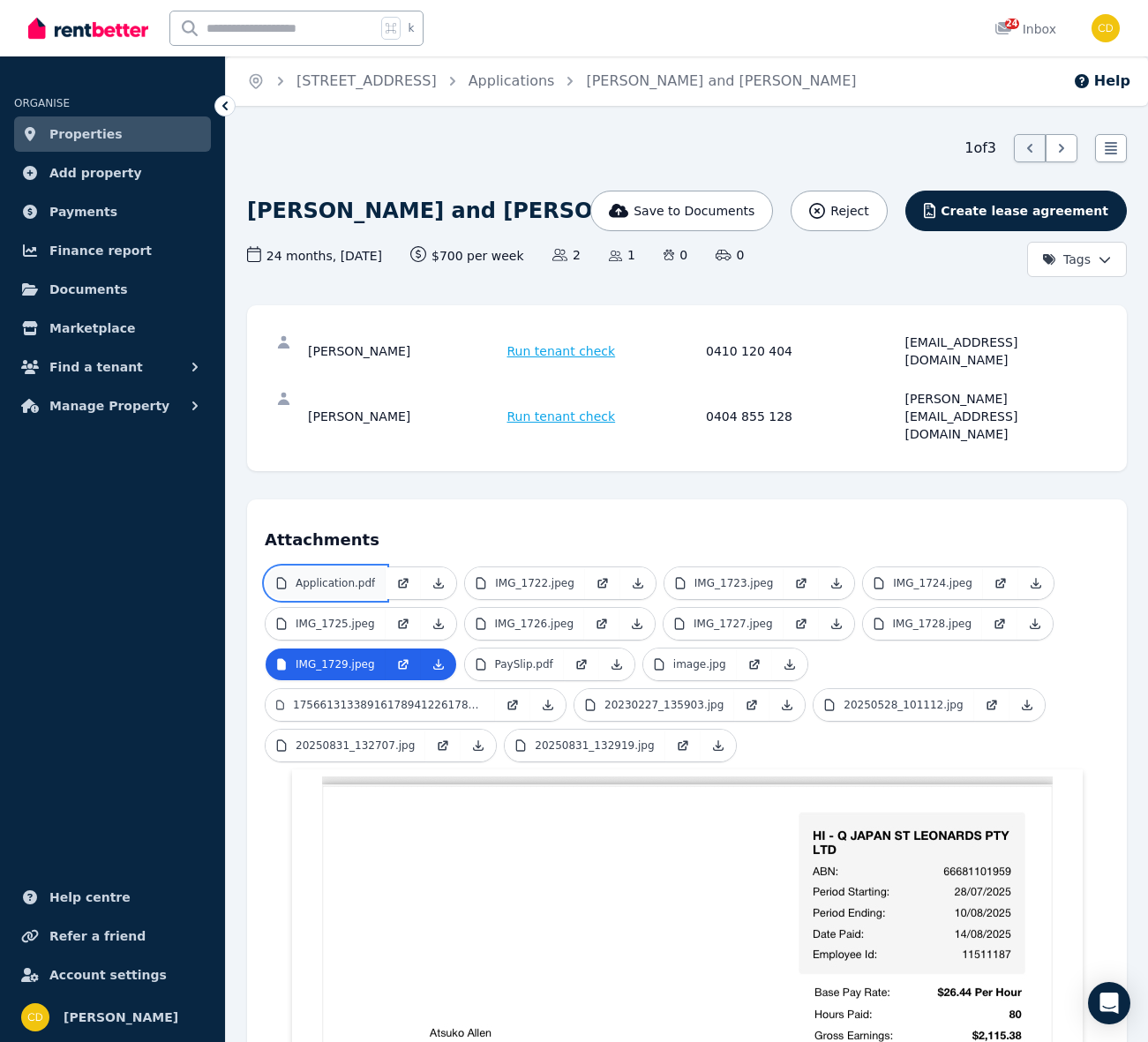
click at [367, 568] on link "Application.pdf" at bounding box center [326, 583] width 120 height 31
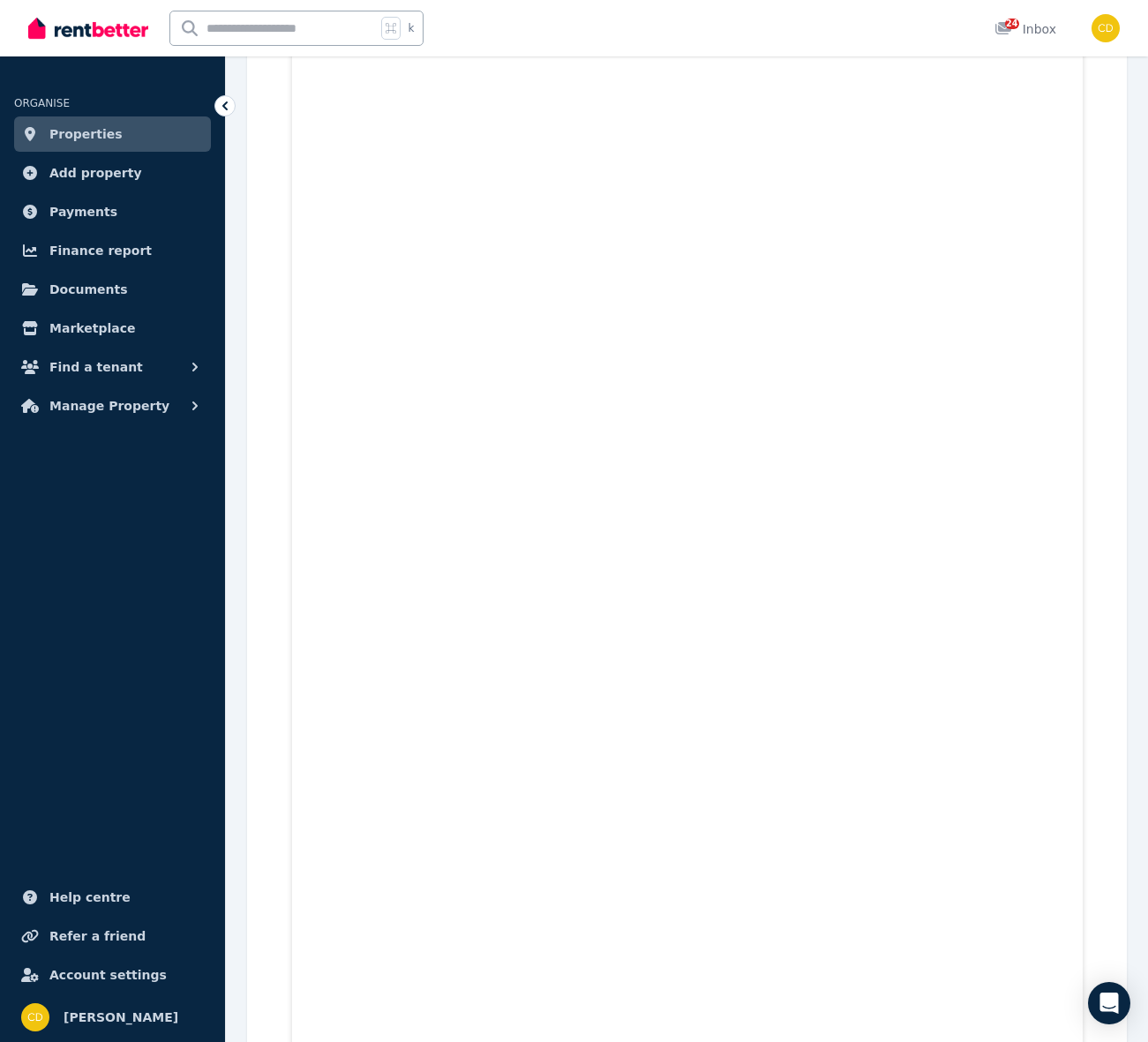
scroll to position [7301, 0]
